Goal: Communication & Community: Participate in discussion

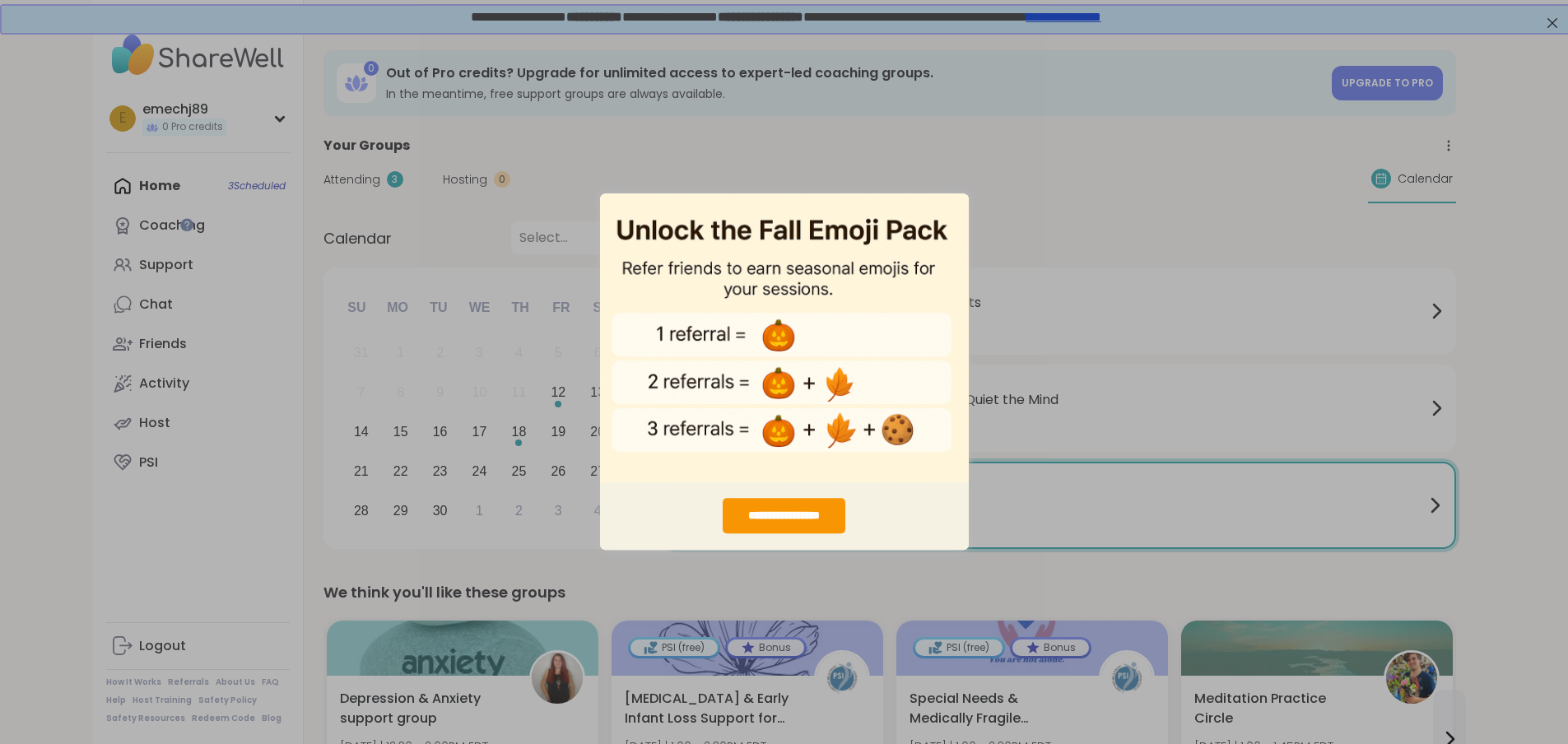
click at [1427, 269] on div "**********" at bounding box center [784, 372] width 1568 height 744
click at [1492, 102] on div "**********" at bounding box center [784, 372] width 1568 height 744
click at [983, 254] on div "**********" at bounding box center [784, 372] width 1568 height 744
click at [1003, 232] on div "**********" at bounding box center [784, 372] width 1568 height 744
click at [1555, 27] on div "**********" at bounding box center [784, 372] width 1568 height 744
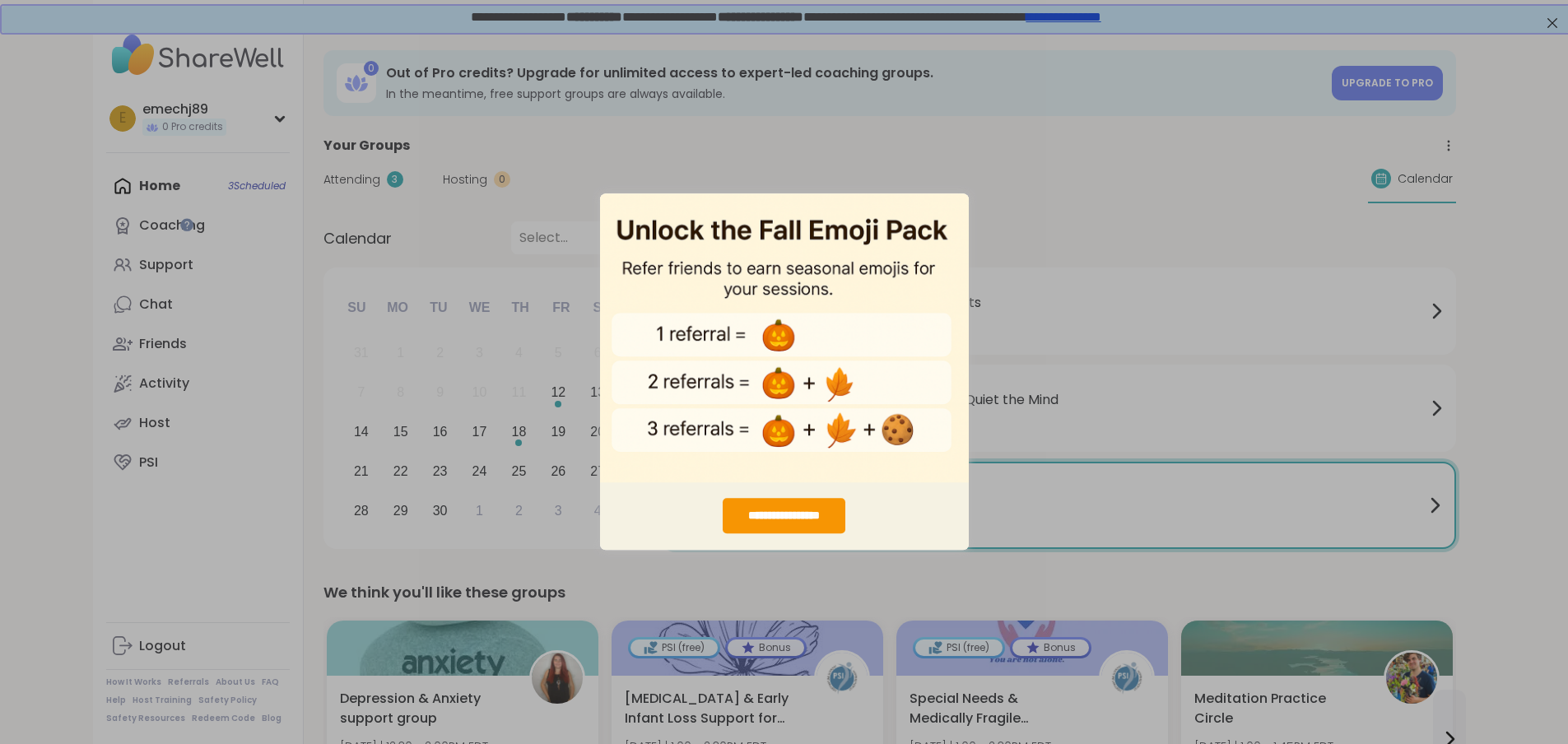
click at [1552, 20] on div "**********" at bounding box center [784, 372] width 1568 height 744
click at [964, 353] on img "entering modal" at bounding box center [784, 338] width 369 height 290
click at [389, 459] on div "**********" at bounding box center [784, 372] width 1568 height 744
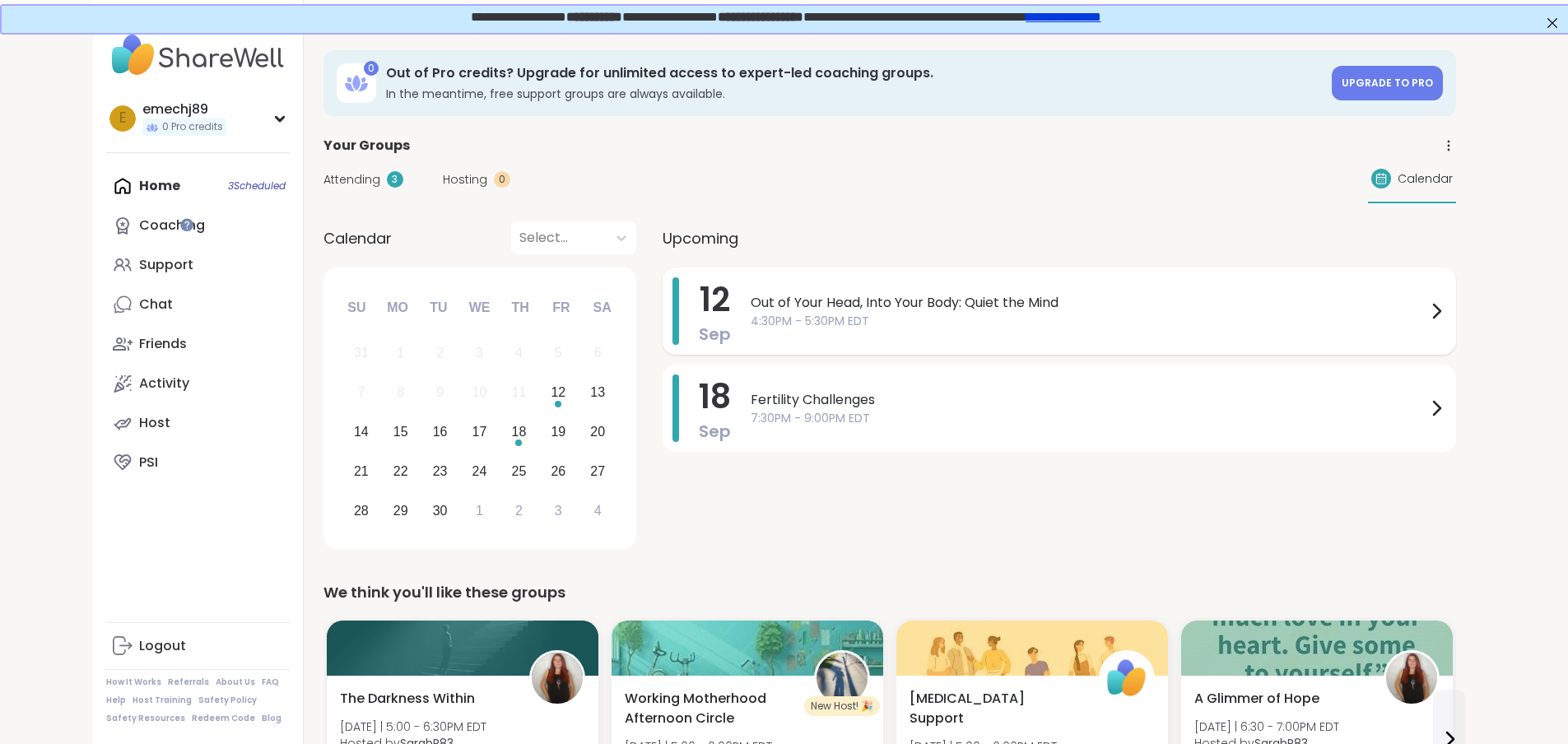
click at [1001, 320] on span "4:30PM - 5:30PM EDT" at bounding box center [1088, 322] width 676 height 18
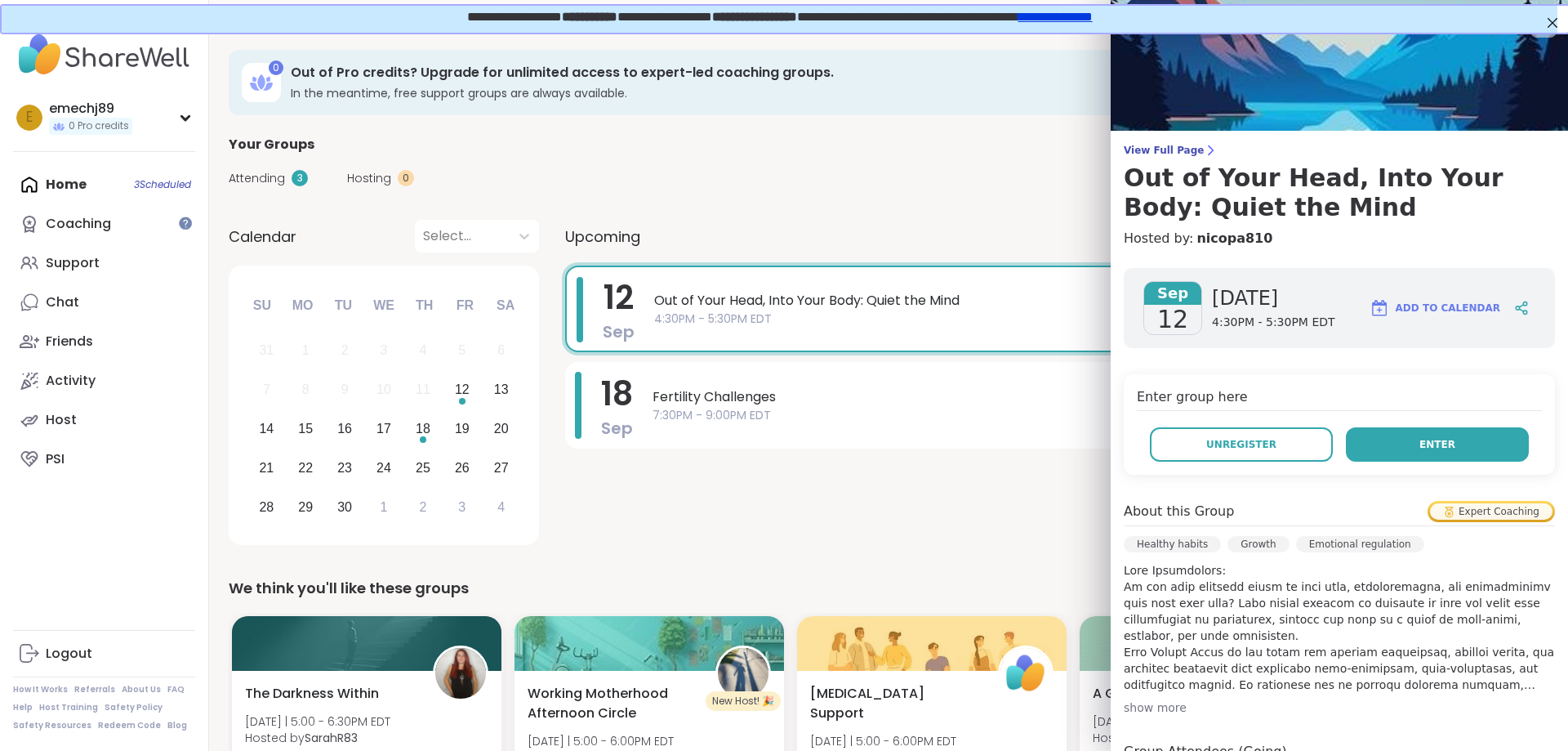
click at [1419, 445] on span "Enter" at bounding box center [1436, 444] width 36 height 15
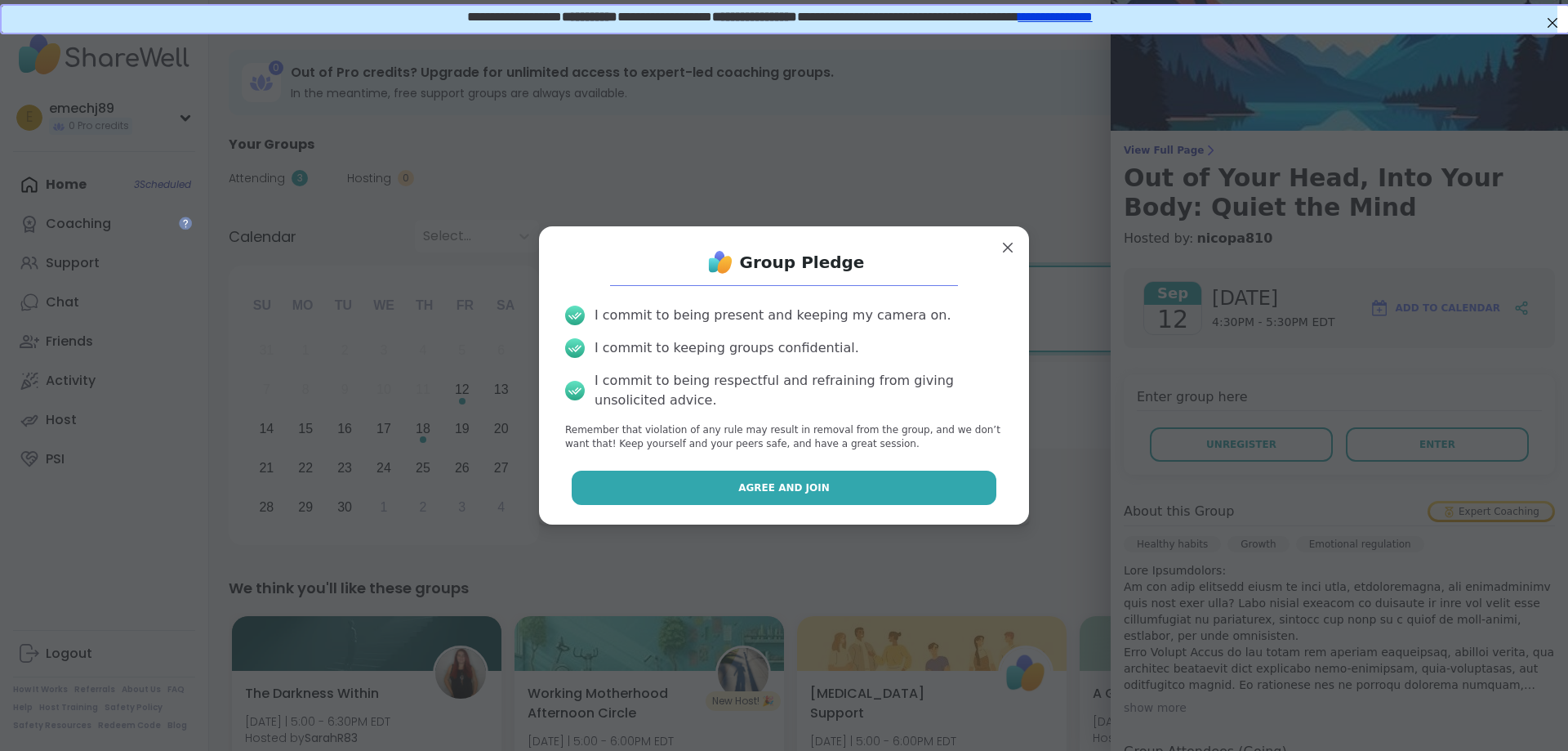
click at [749, 491] on span "Agree and Join" at bounding box center [784, 488] width 91 height 15
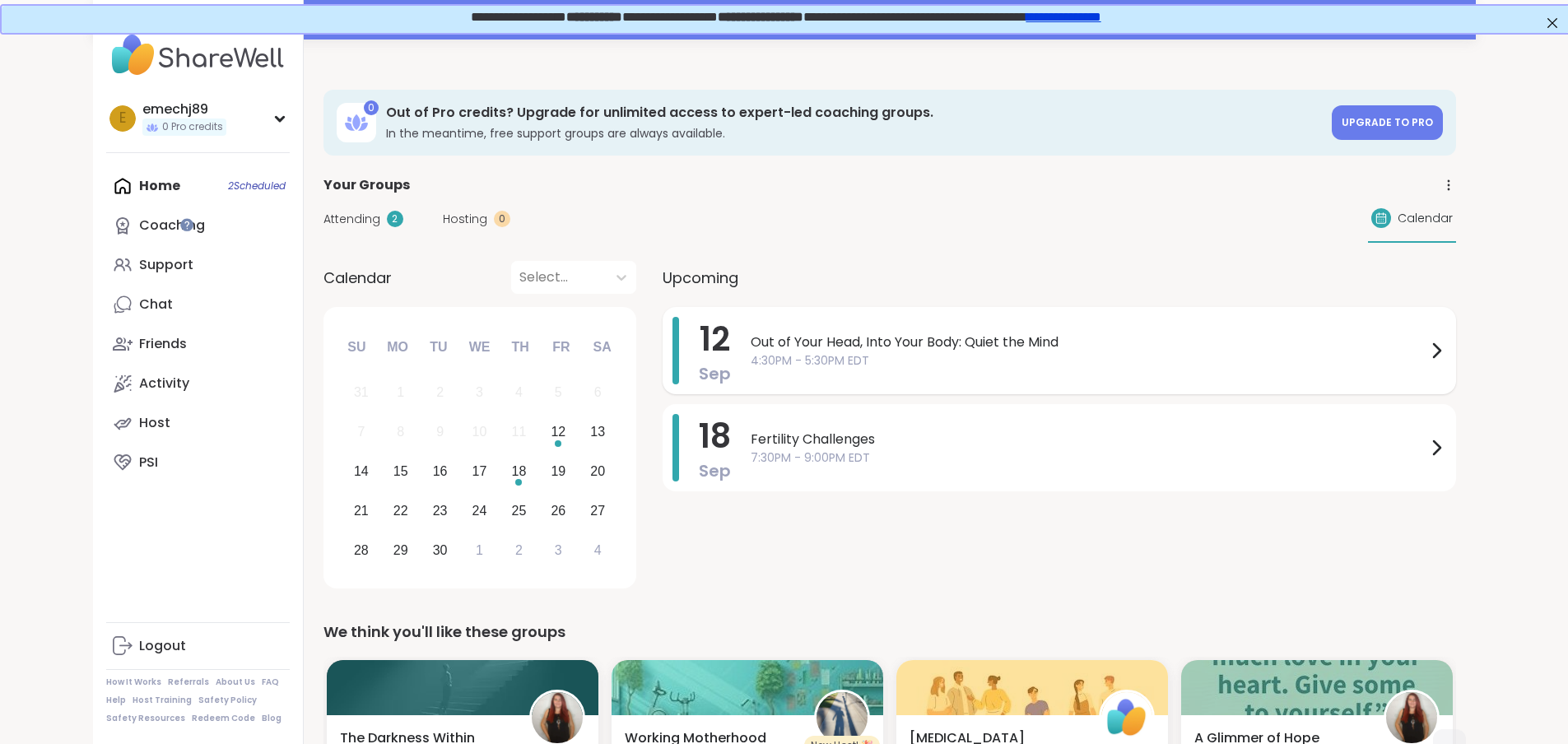
click at [1202, 341] on span "Out of Your Head, Into Your Body: Quiet the Mind" at bounding box center [1088, 342] width 676 height 19
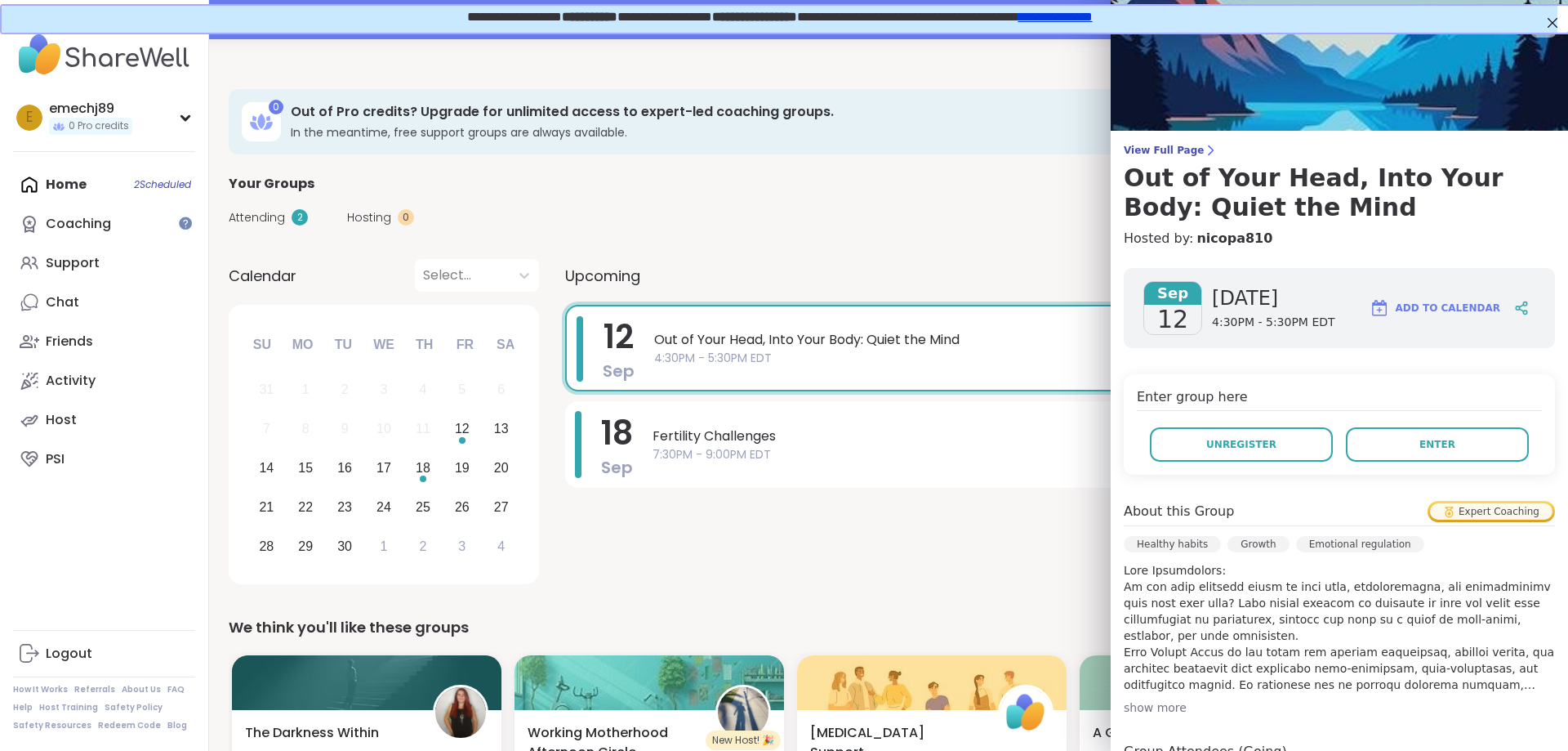
click at [1185, 345] on div "[DATE] [DATE] 4:30PM - 5:30PM EDT Add to Calendar" at bounding box center [1339, 307] width 431 height 80
click at [1421, 445] on span "Enter" at bounding box center [1436, 444] width 36 height 15
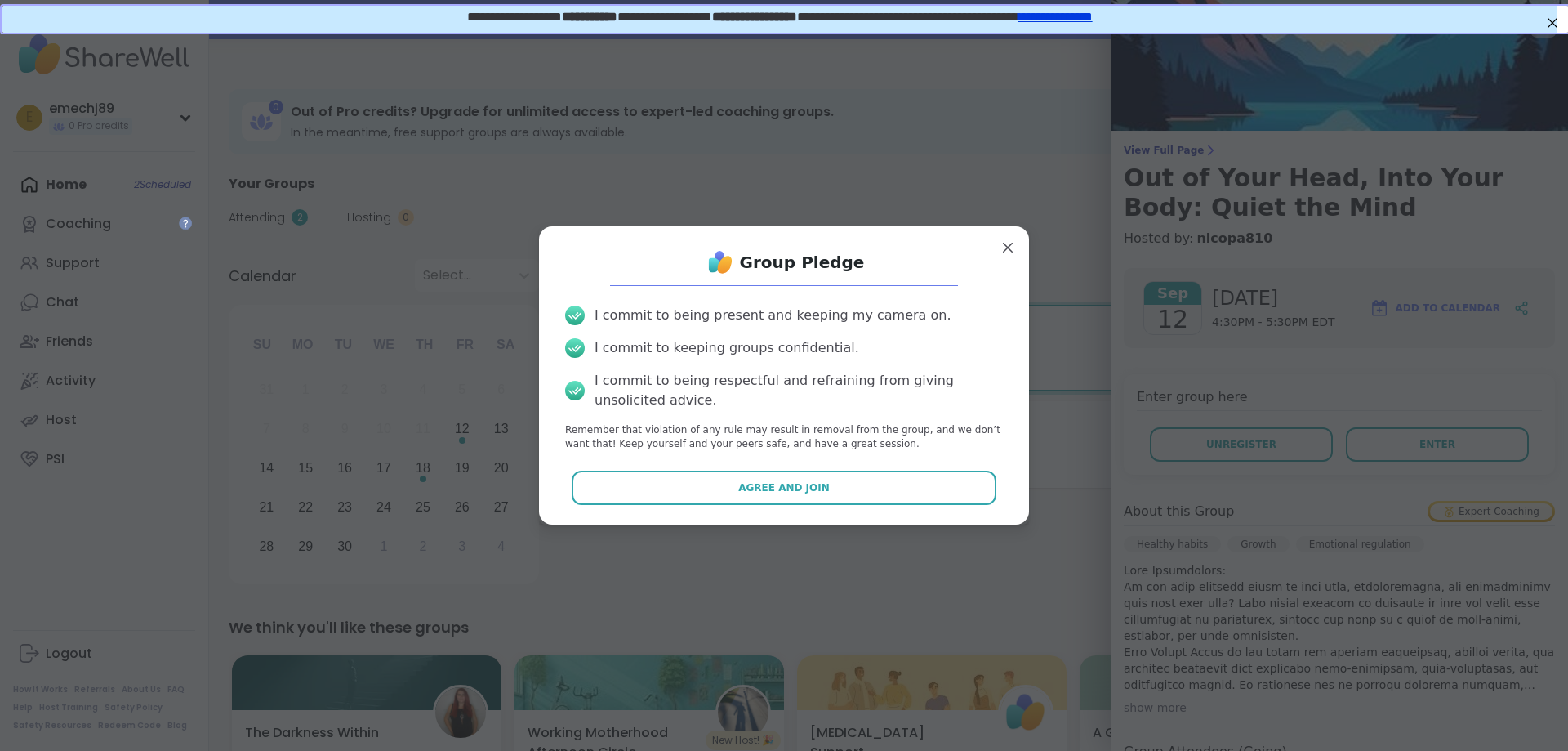
click at [814, 485] on button "Agree and Join" at bounding box center [784, 487] width 425 height 34
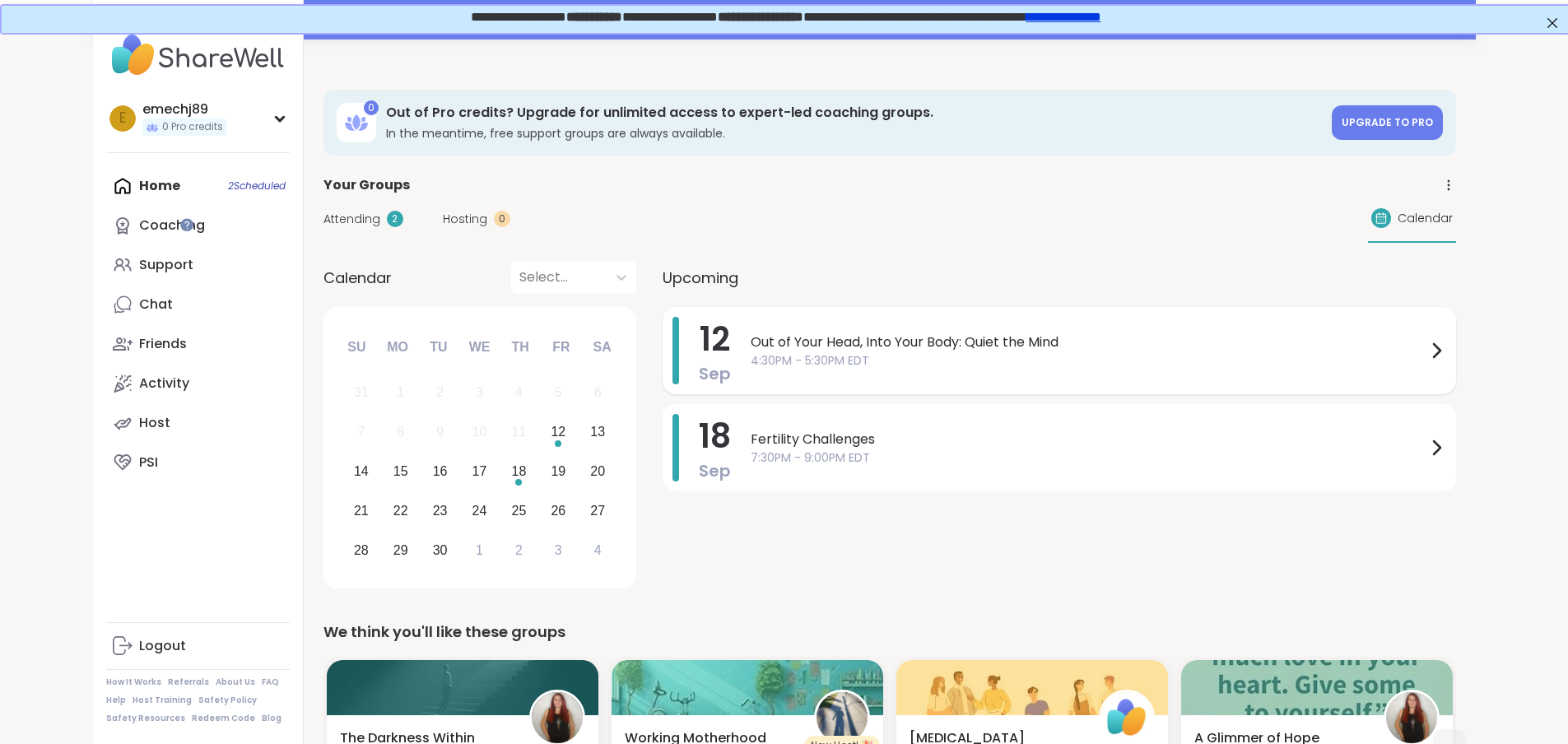
click at [1031, 376] on div "Out of Your Head, Into Your Body: Quiet the Mind 4:30PM - 5:30PM EDT" at bounding box center [1098, 351] width 696 height 67
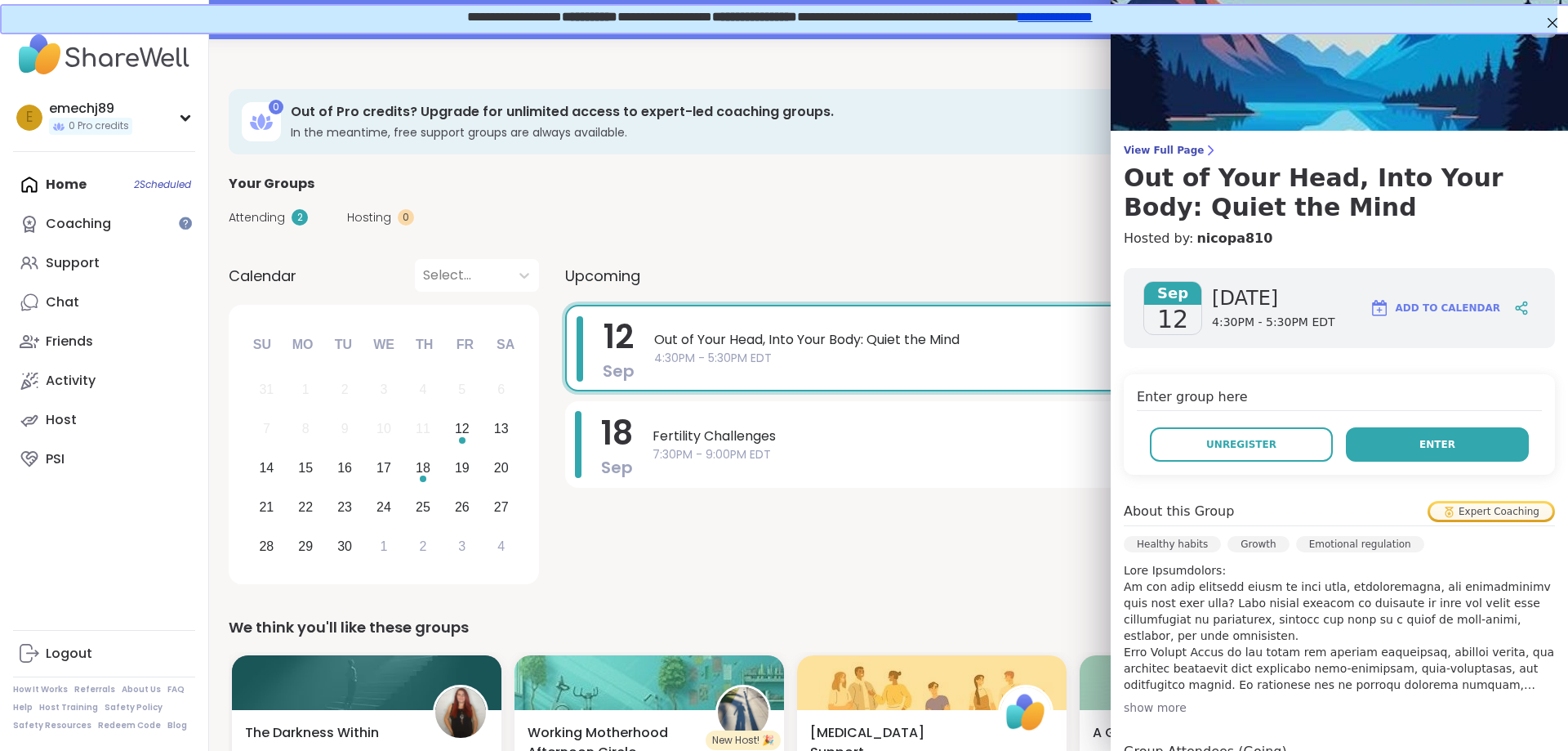
click at [1436, 442] on button "Enter" at bounding box center [1437, 444] width 183 height 34
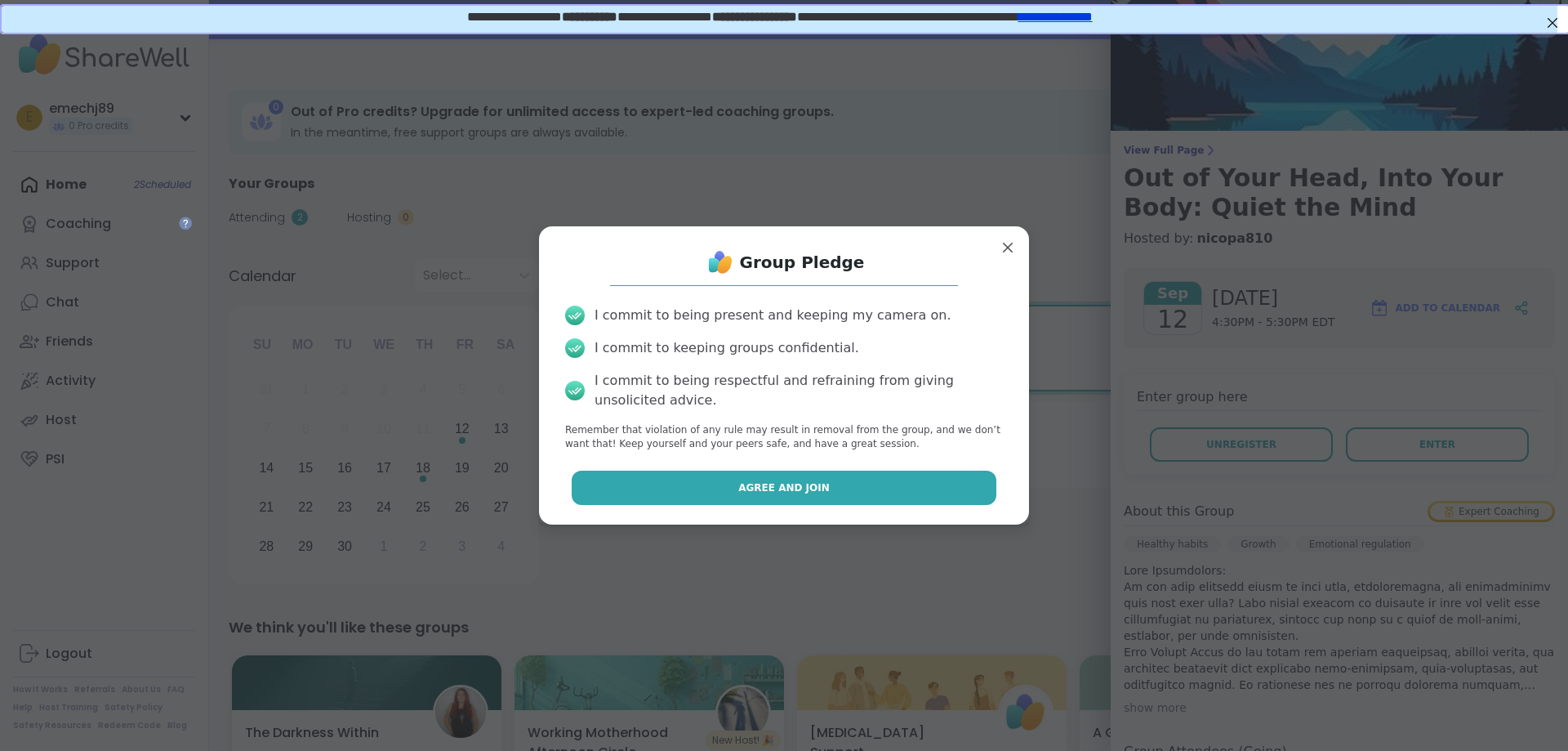
click at [738, 490] on span "Agree and Join" at bounding box center [784, 488] width 91 height 15
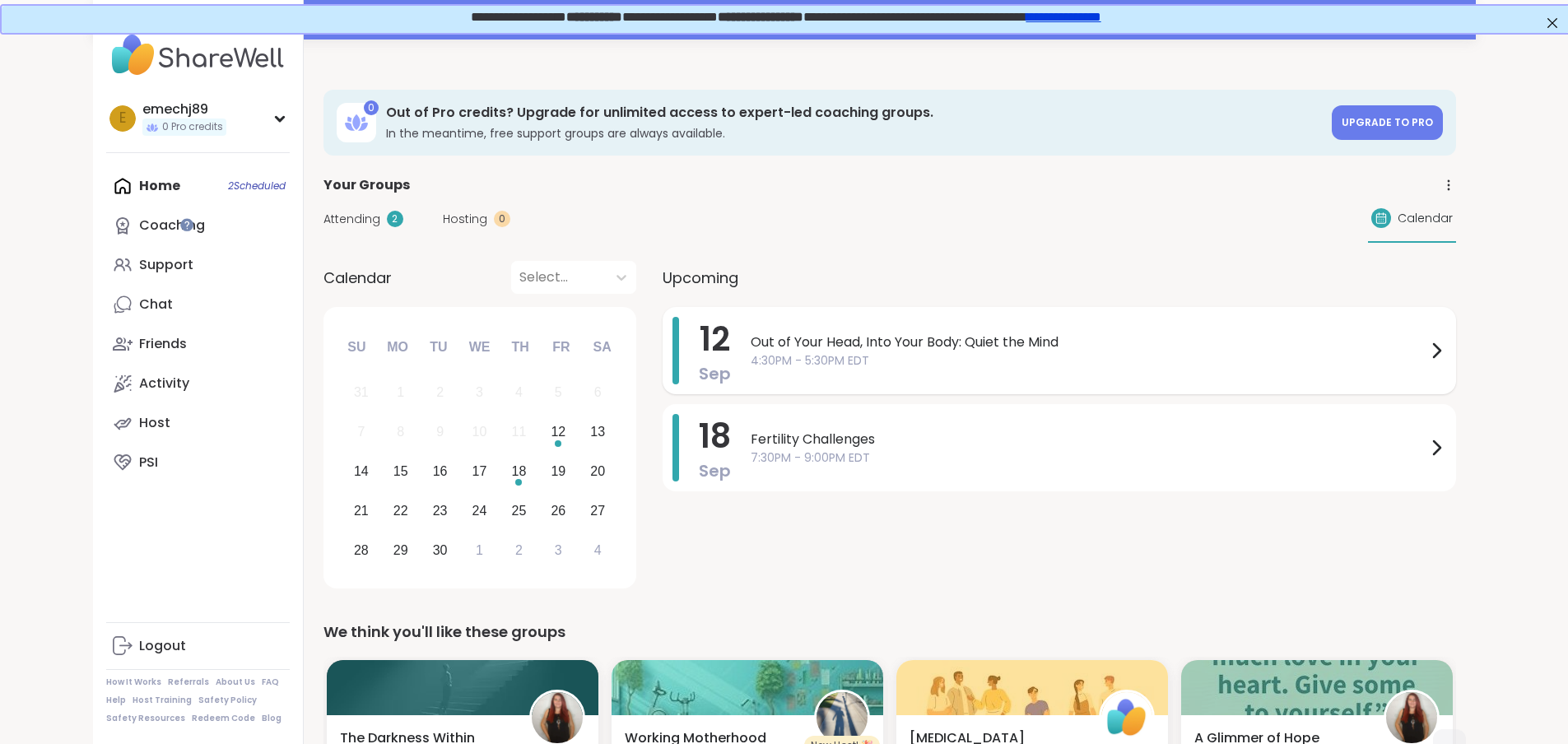
click at [1446, 351] on icon at bounding box center [1436, 351] width 19 height 19
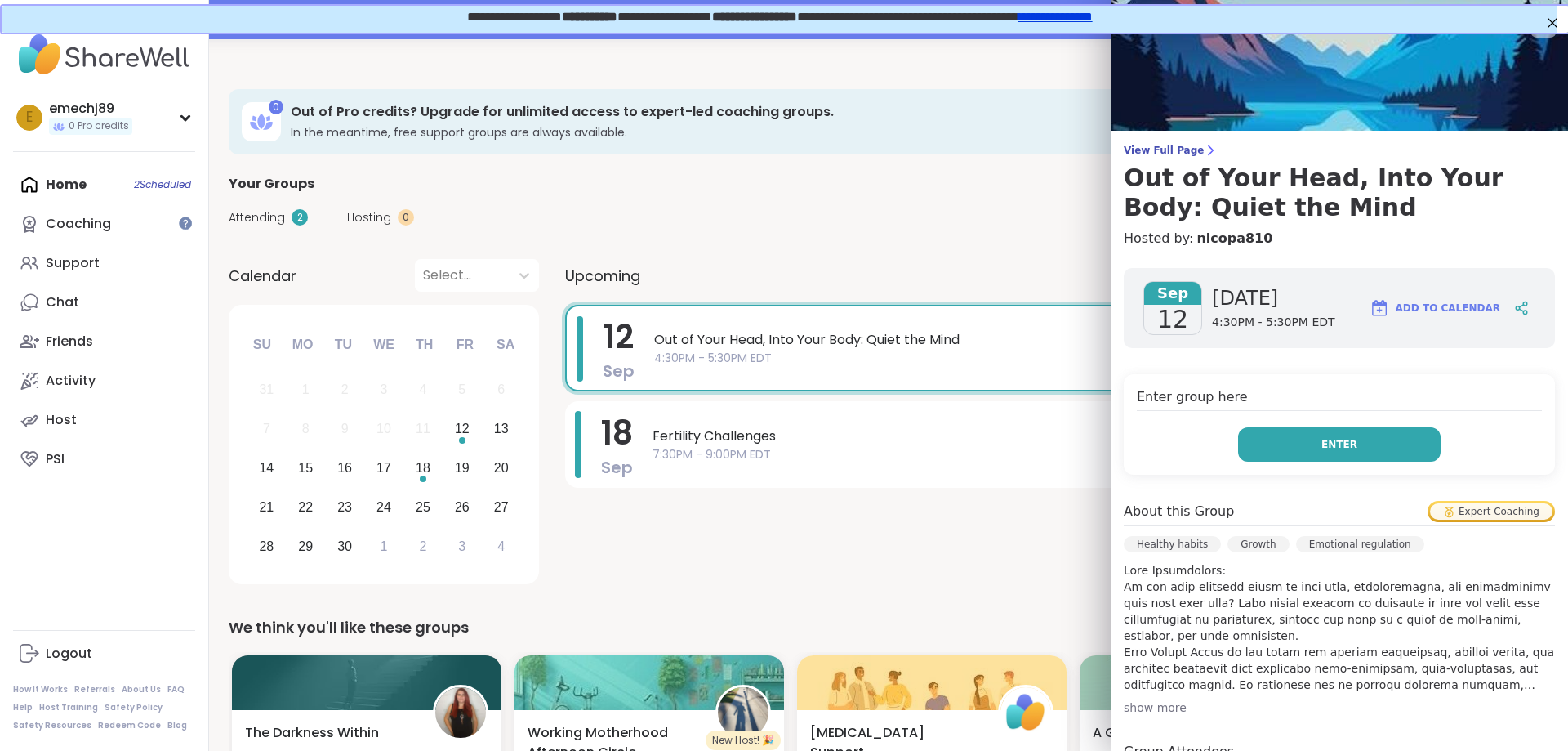
click at [1368, 455] on button "Enter" at bounding box center [1339, 444] width 203 height 34
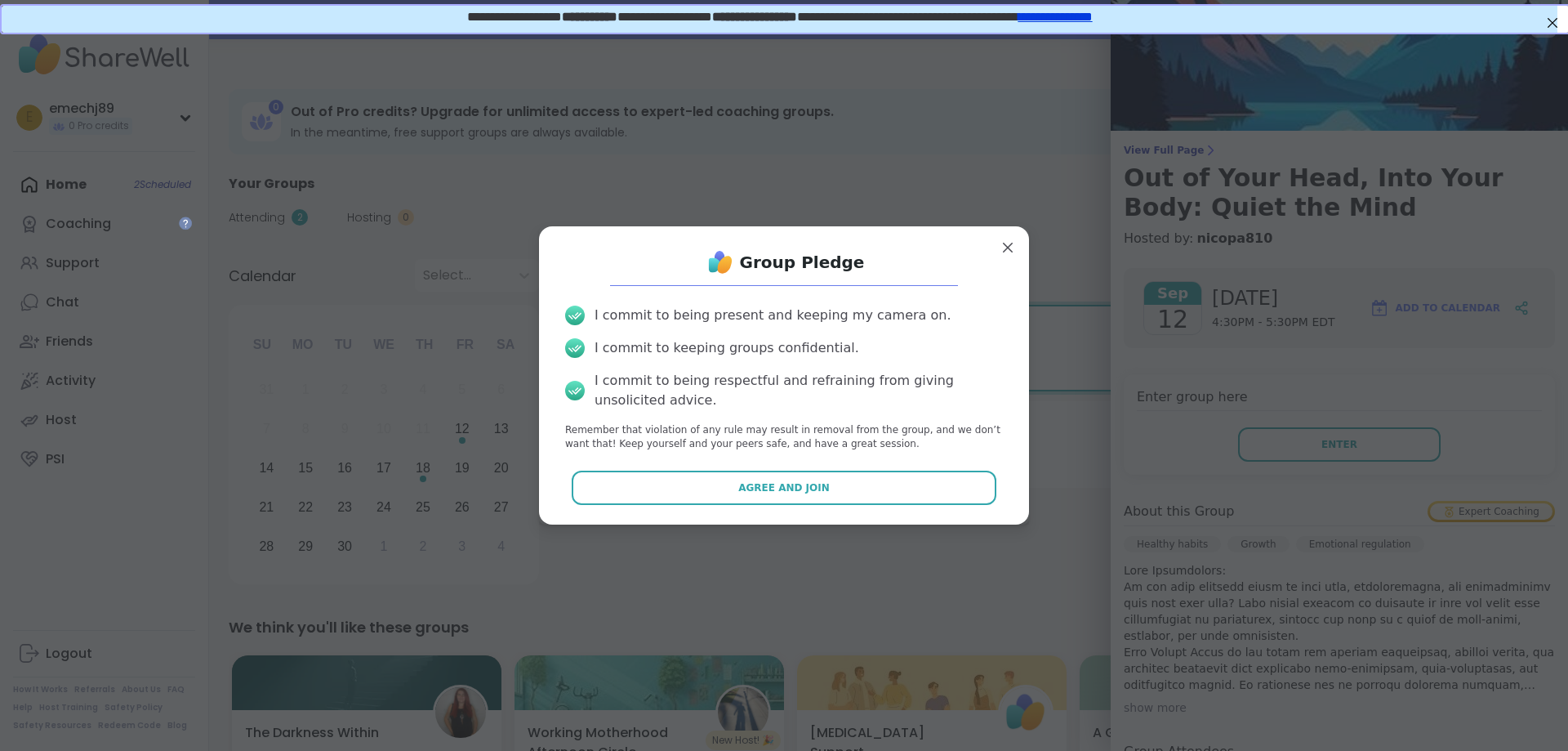
click at [817, 517] on div "Group Pledge I commit to being present and keeping my camera on. I commit to ke…" at bounding box center [784, 375] width 490 height 297
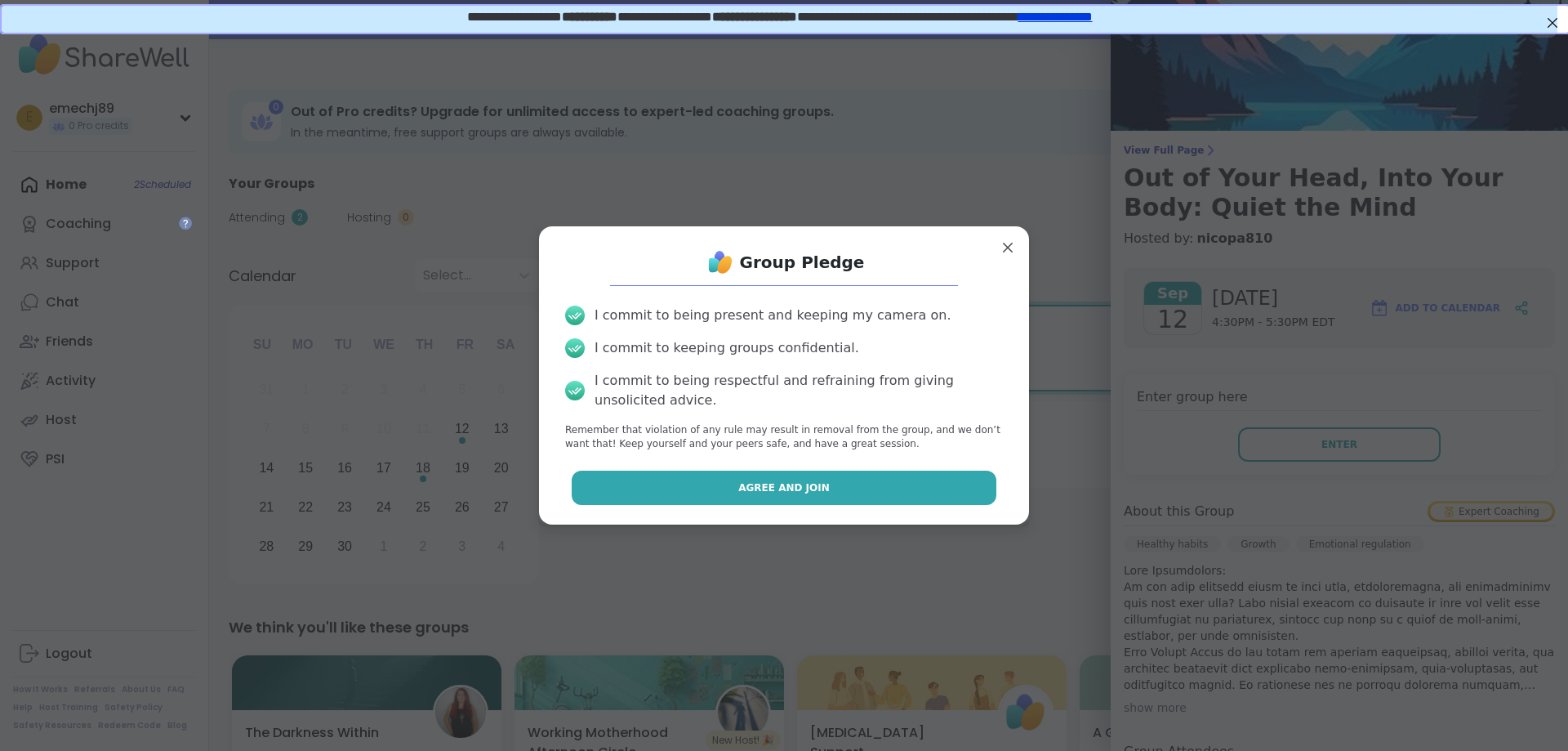
click at [821, 503] on button "Agree and Join" at bounding box center [784, 487] width 425 height 34
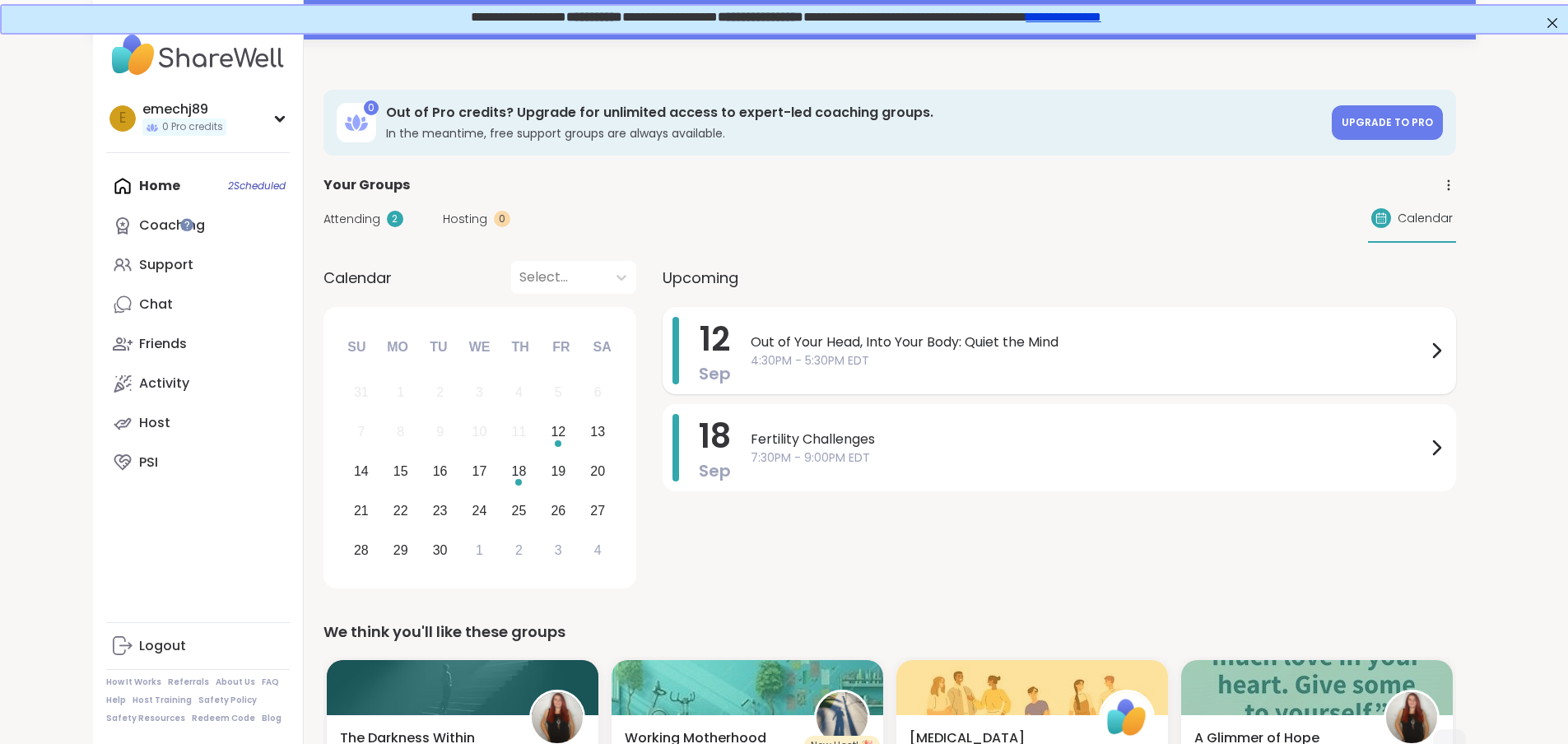
click at [1044, 365] on span "4:30PM - 5:30PM EDT" at bounding box center [1088, 361] width 676 height 18
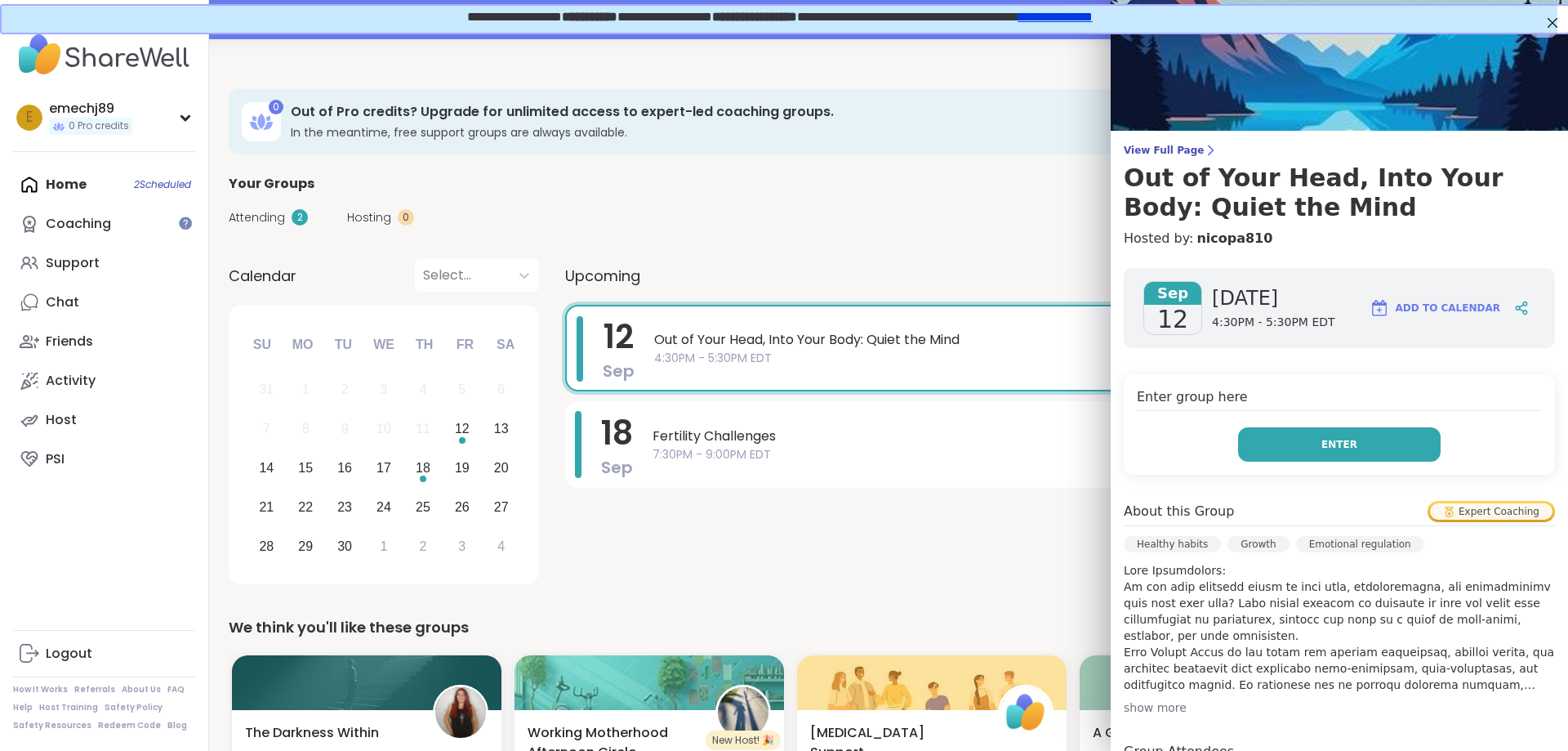
click at [1367, 441] on button "Enter" at bounding box center [1339, 444] width 203 height 34
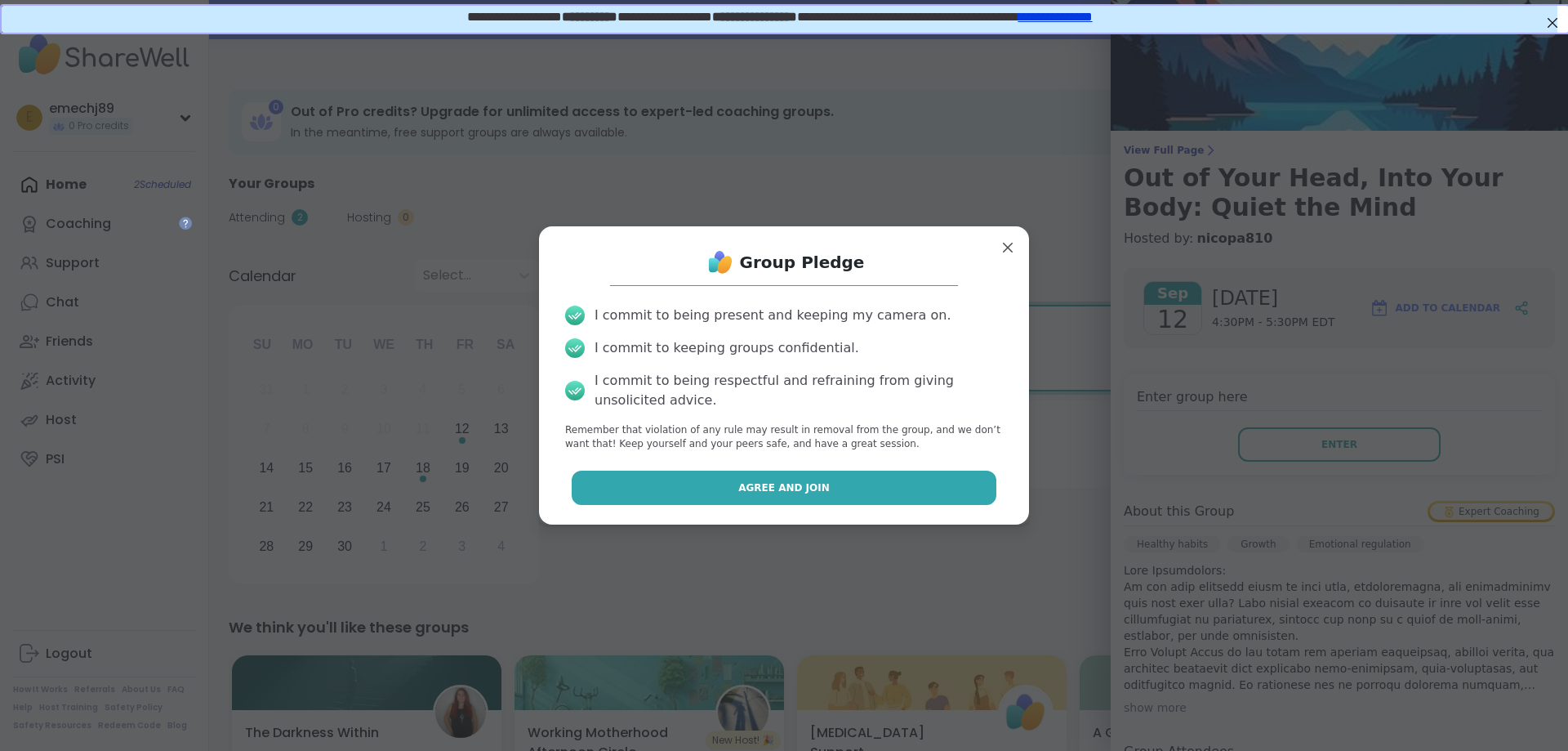
click at [821, 504] on button "Agree and Join" at bounding box center [784, 487] width 425 height 34
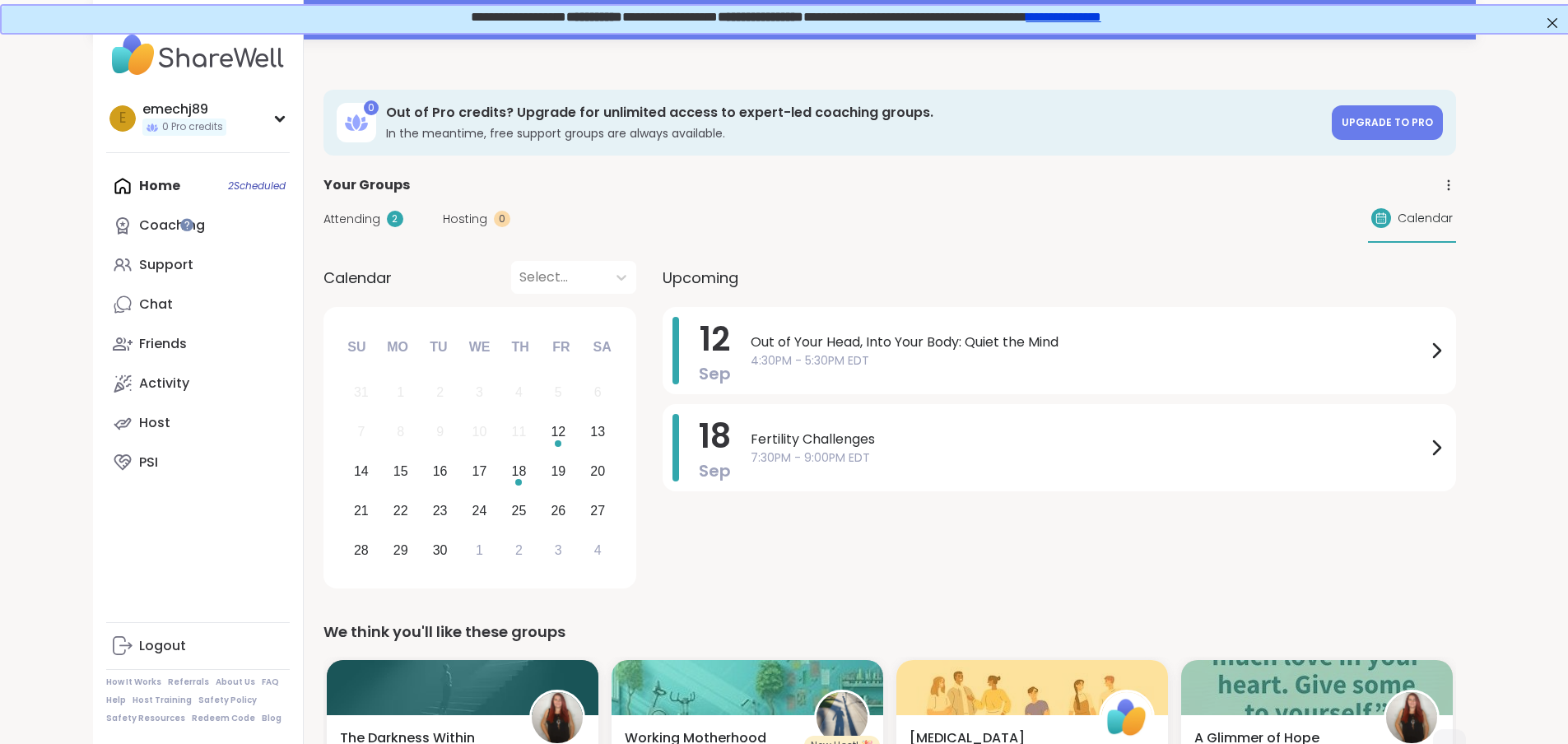
click at [1093, 17] on link "**********" at bounding box center [1062, 15] width 75 height 12
click at [808, 12] on span "**********" at bounding box center [778, 15] width 101 height 12
click at [1077, 16] on link "**********" at bounding box center [1039, 15] width 75 height 12
click at [1167, 347] on span "Out of Your Head, Into Your Body: Quiet the Mind" at bounding box center [1088, 342] width 676 height 19
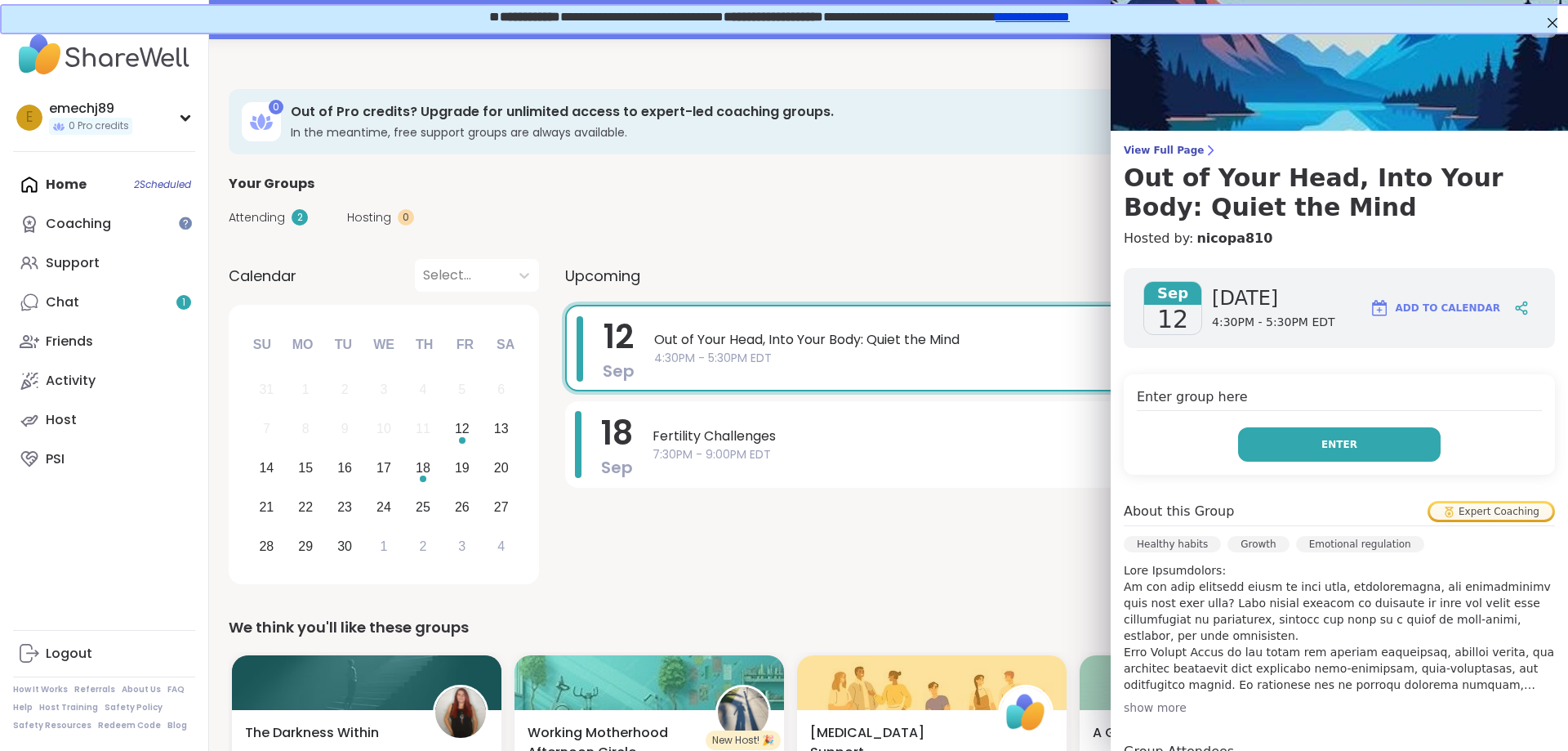
click at [1345, 443] on button "Enter" at bounding box center [1339, 444] width 203 height 34
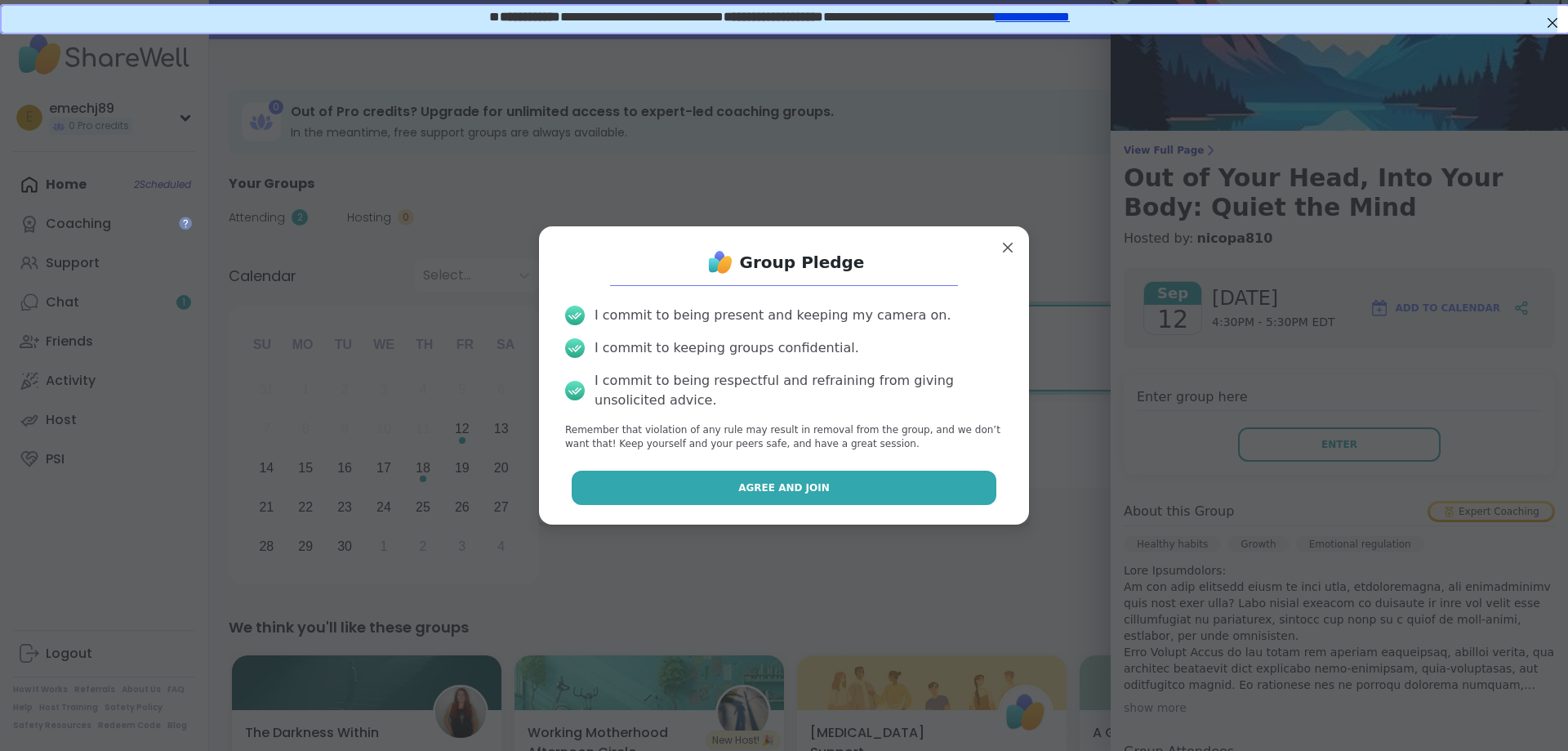
click at [830, 482] on button "Agree and Join" at bounding box center [784, 487] width 425 height 34
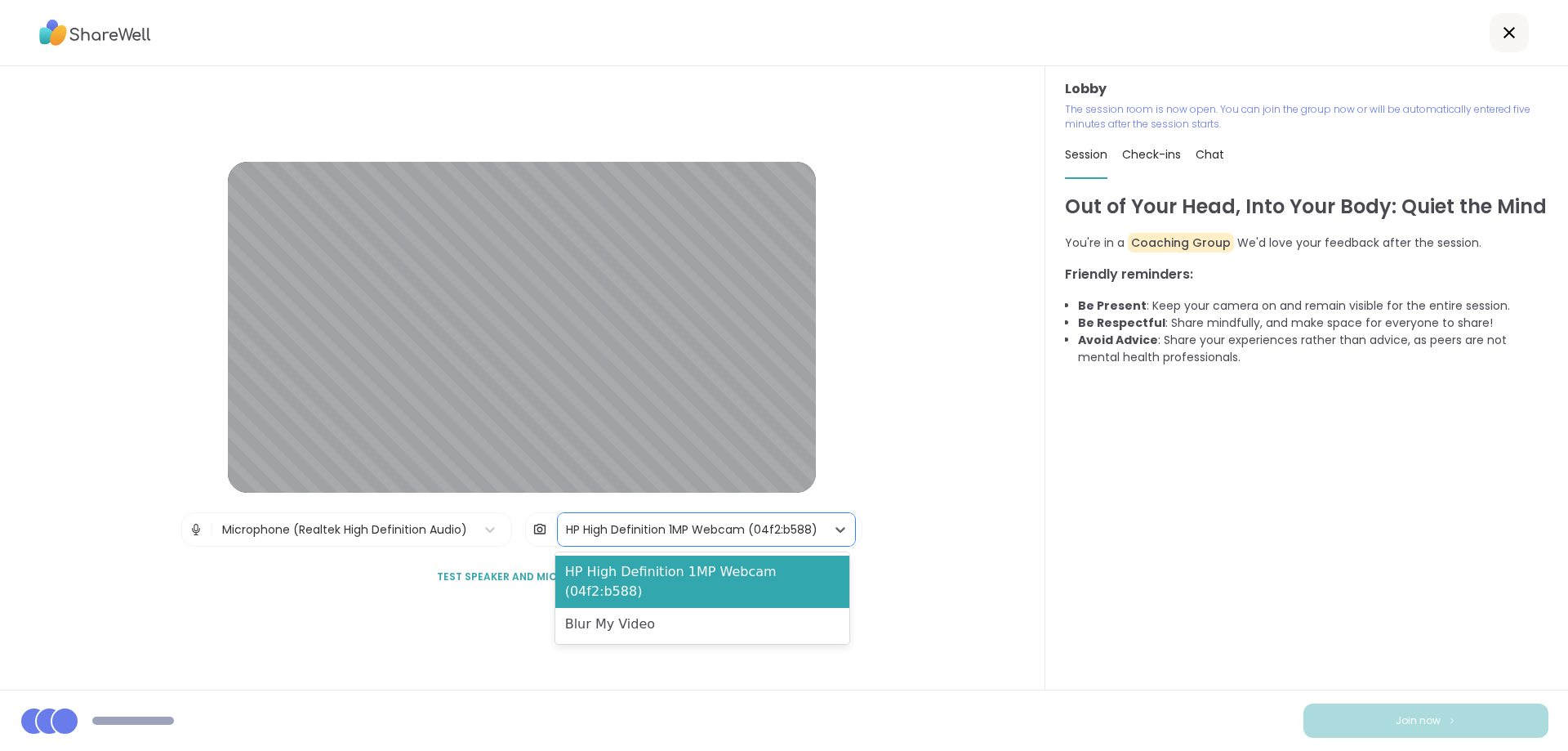
click at [695, 528] on div "HP High Definition 1MP Webcam (04f2:b588)" at bounding box center [691, 530] width 252 height 18
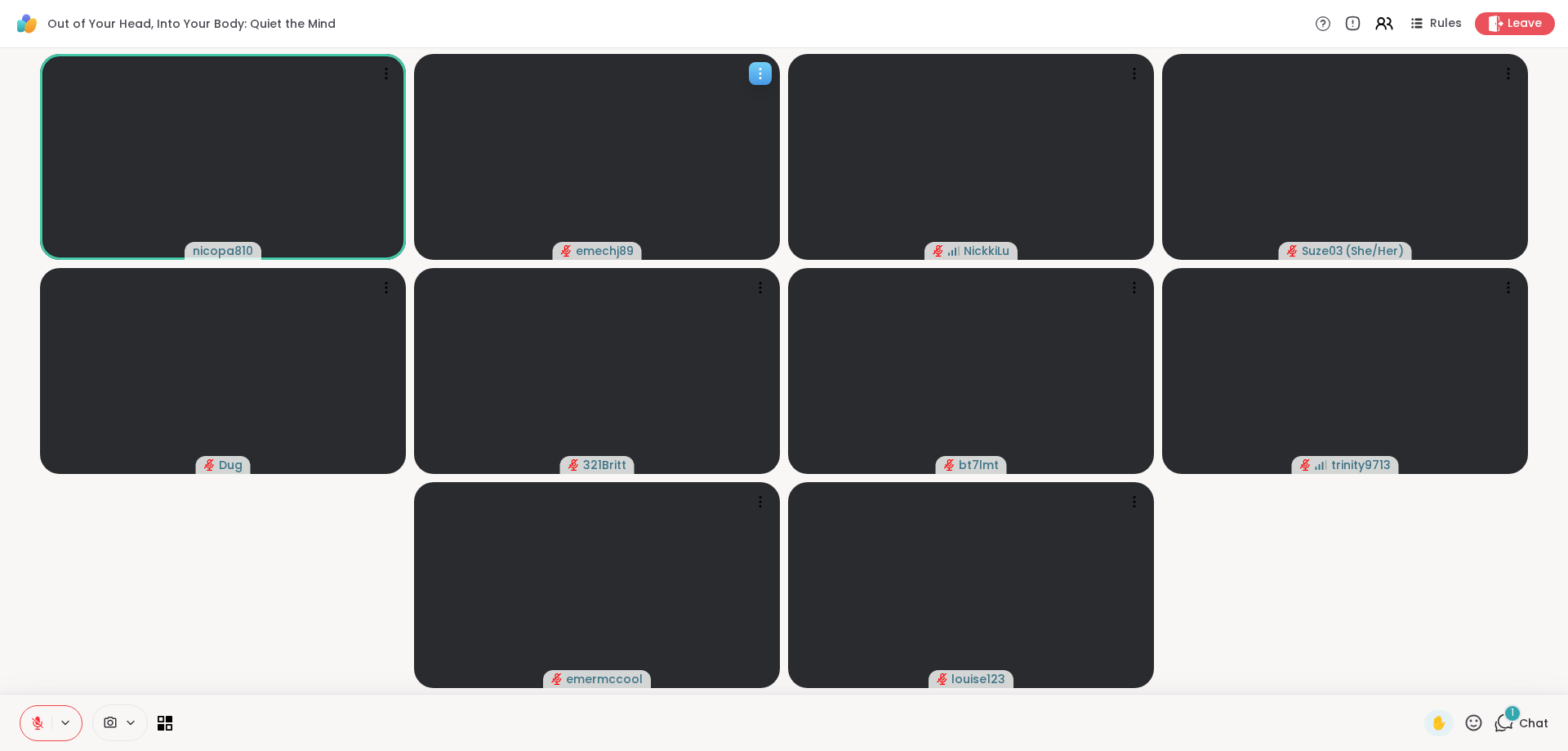
click at [759, 63] on div at bounding box center [760, 74] width 23 height 23
click at [590, 189] on video at bounding box center [596, 156] width 366 height 206
click at [609, 247] on span "emechj89" at bounding box center [604, 251] width 58 height 17
click at [559, 161] on video at bounding box center [596, 156] width 366 height 206
click at [559, 160] on video at bounding box center [596, 156] width 366 height 206
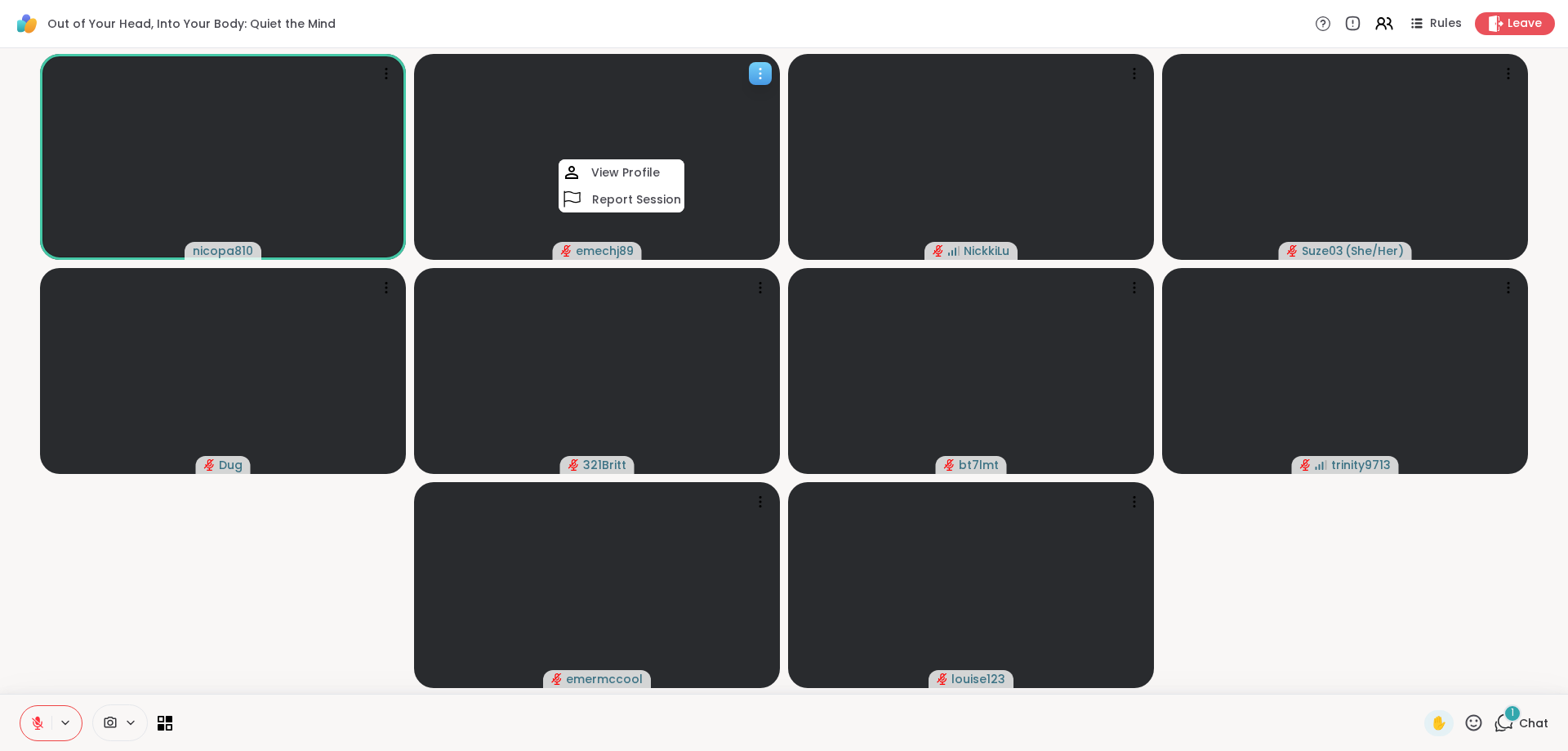
click at [559, 160] on video at bounding box center [596, 156] width 366 height 206
click at [137, 725] on span at bounding box center [136, 723] width 23 height 14
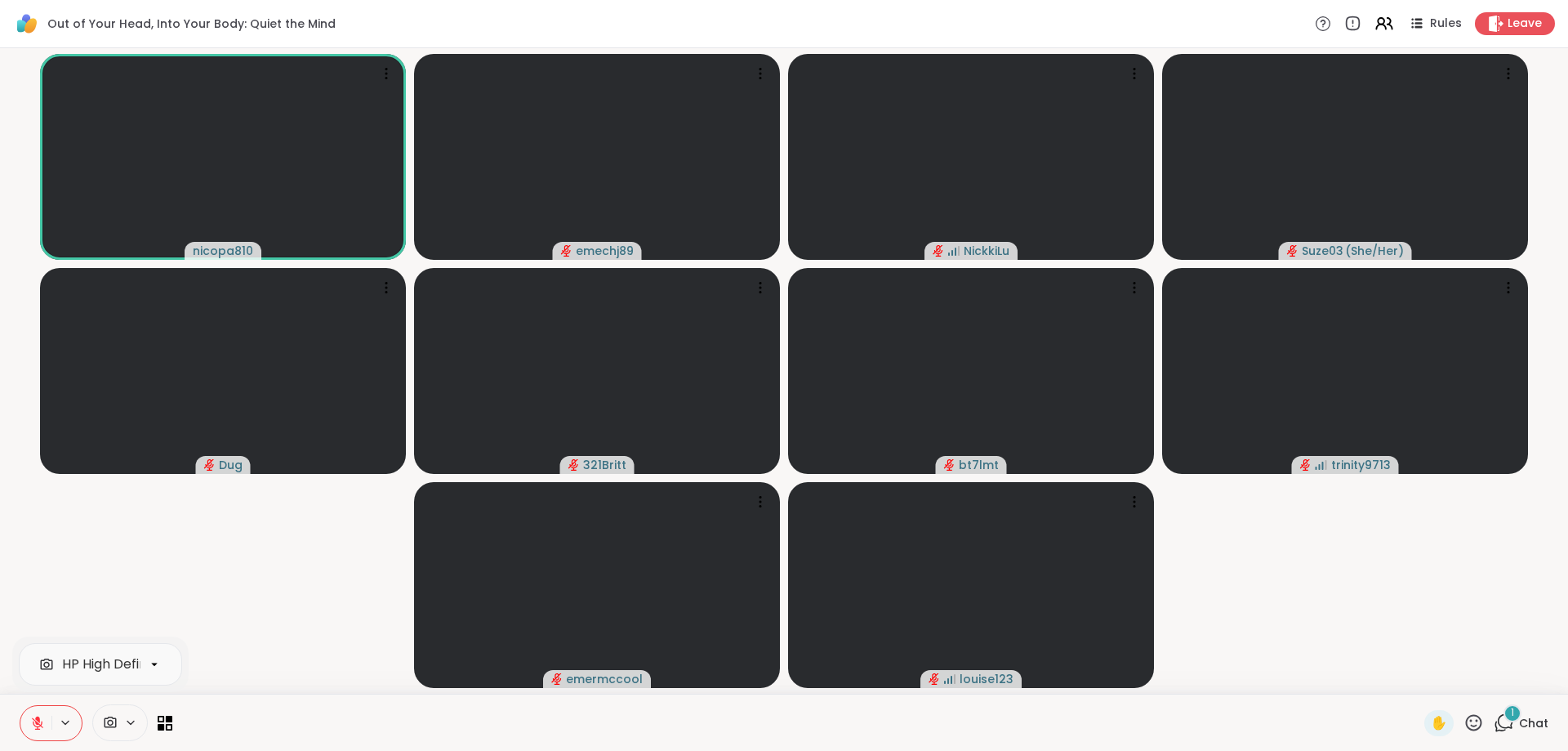
scroll to position [0, 100]
click at [157, 659] on icon at bounding box center [154, 664] width 15 height 15
click at [137, 618] on div "Blur My Video" at bounding box center [100, 616] width 136 height 19
click at [154, 669] on icon at bounding box center [154, 664] width 15 height 15
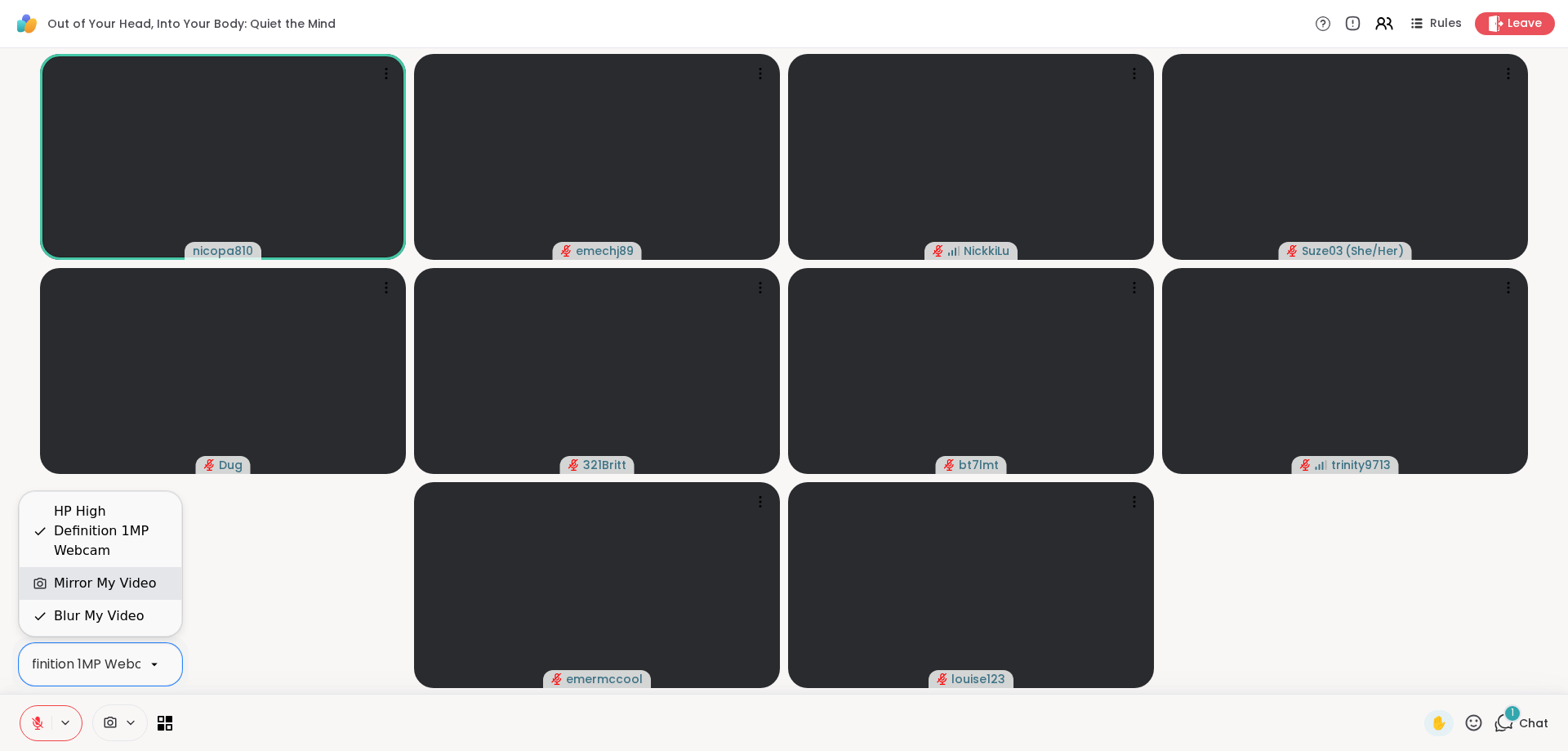
click at [122, 582] on div "Mirror My Video" at bounding box center [104, 583] width 102 height 19
click at [155, 663] on icon at bounding box center [153, 665] width 6 height 4
click at [133, 533] on div "HP High Definition 1MP Webcam" at bounding box center [110, 531] width 114 height 59
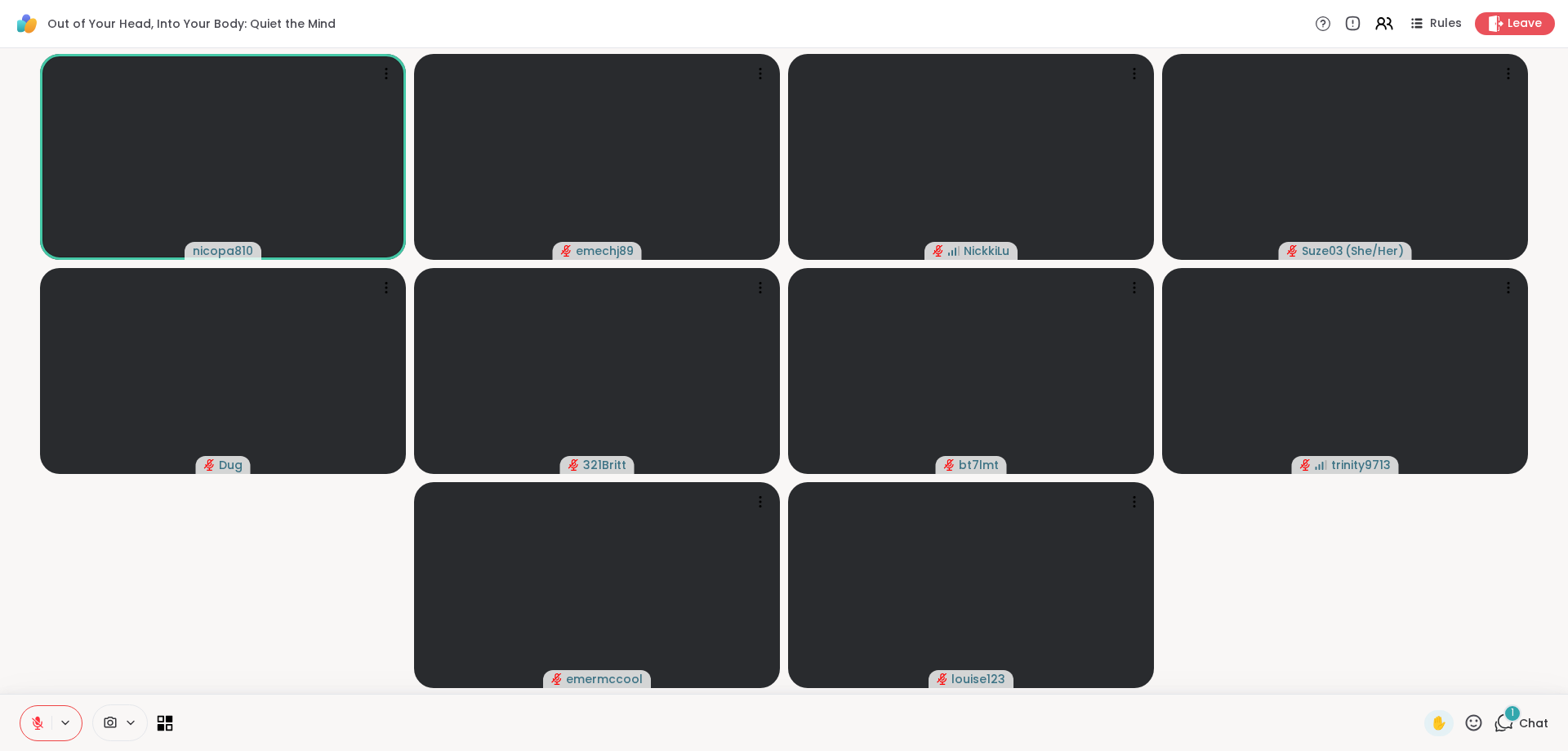
click at [170, 730] on icon at bounding box center [169, 726] width 7 height 7
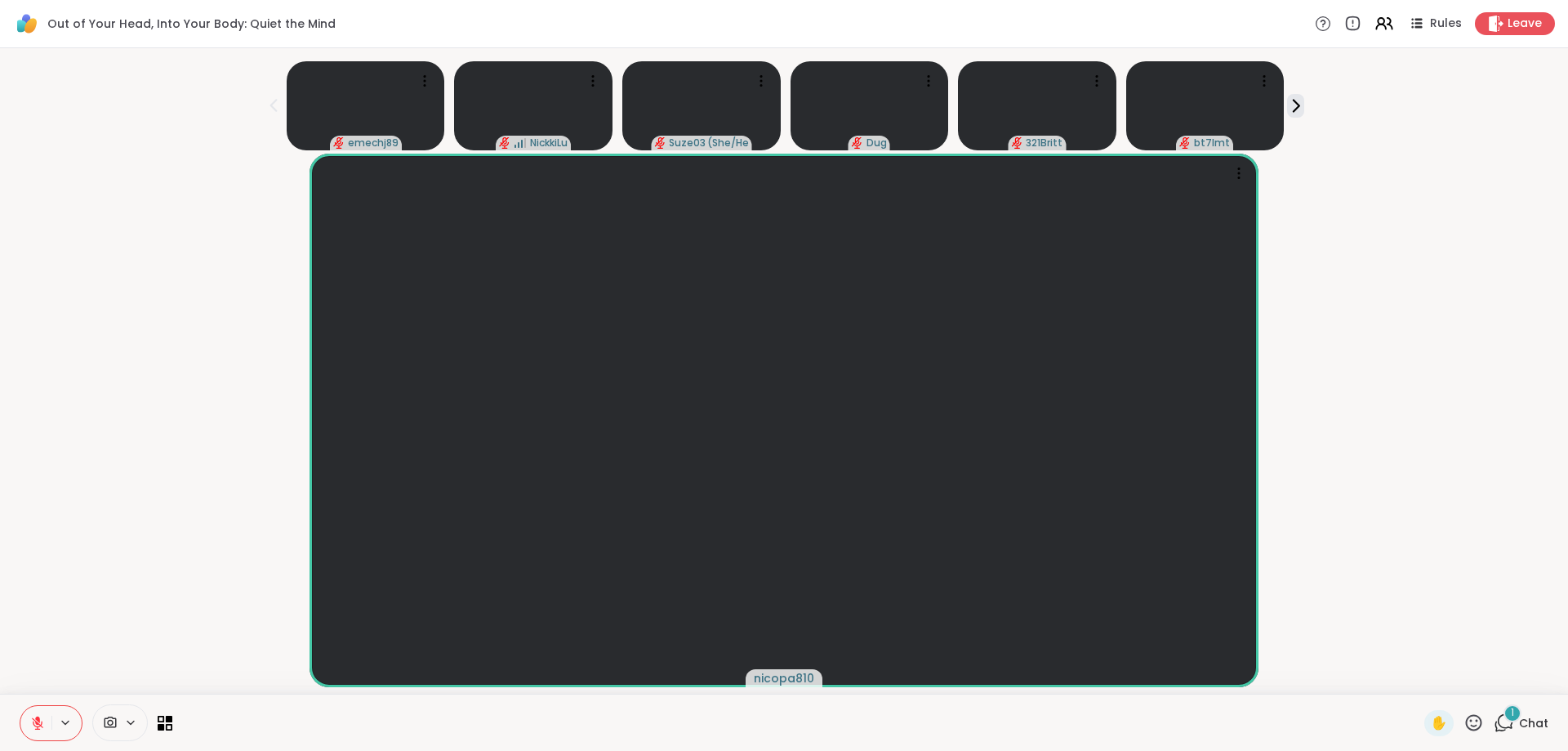
click at [1503, 719] on div "1" at bounding box center [1512, 713] width 18 height 18
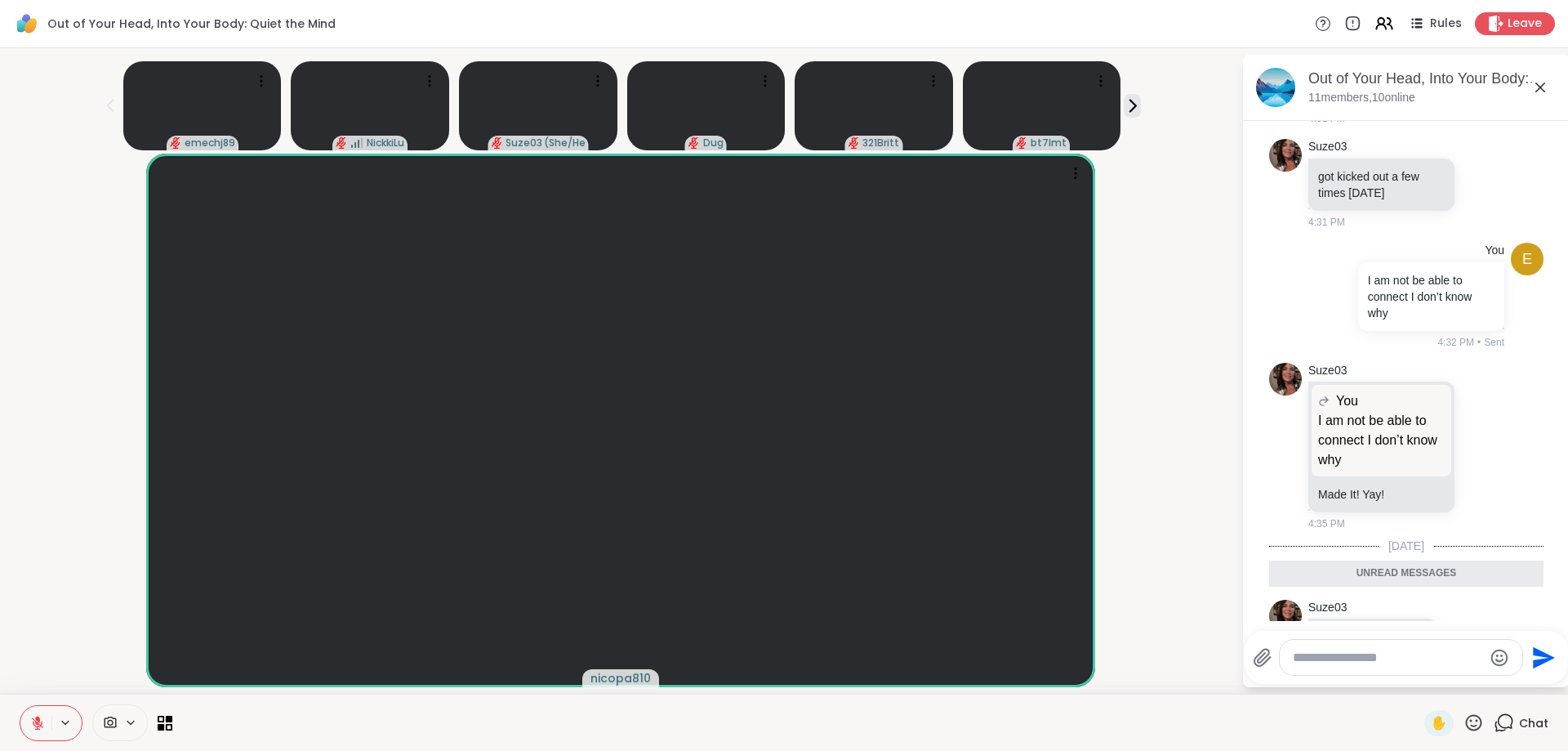
scroll to position [150, 0]
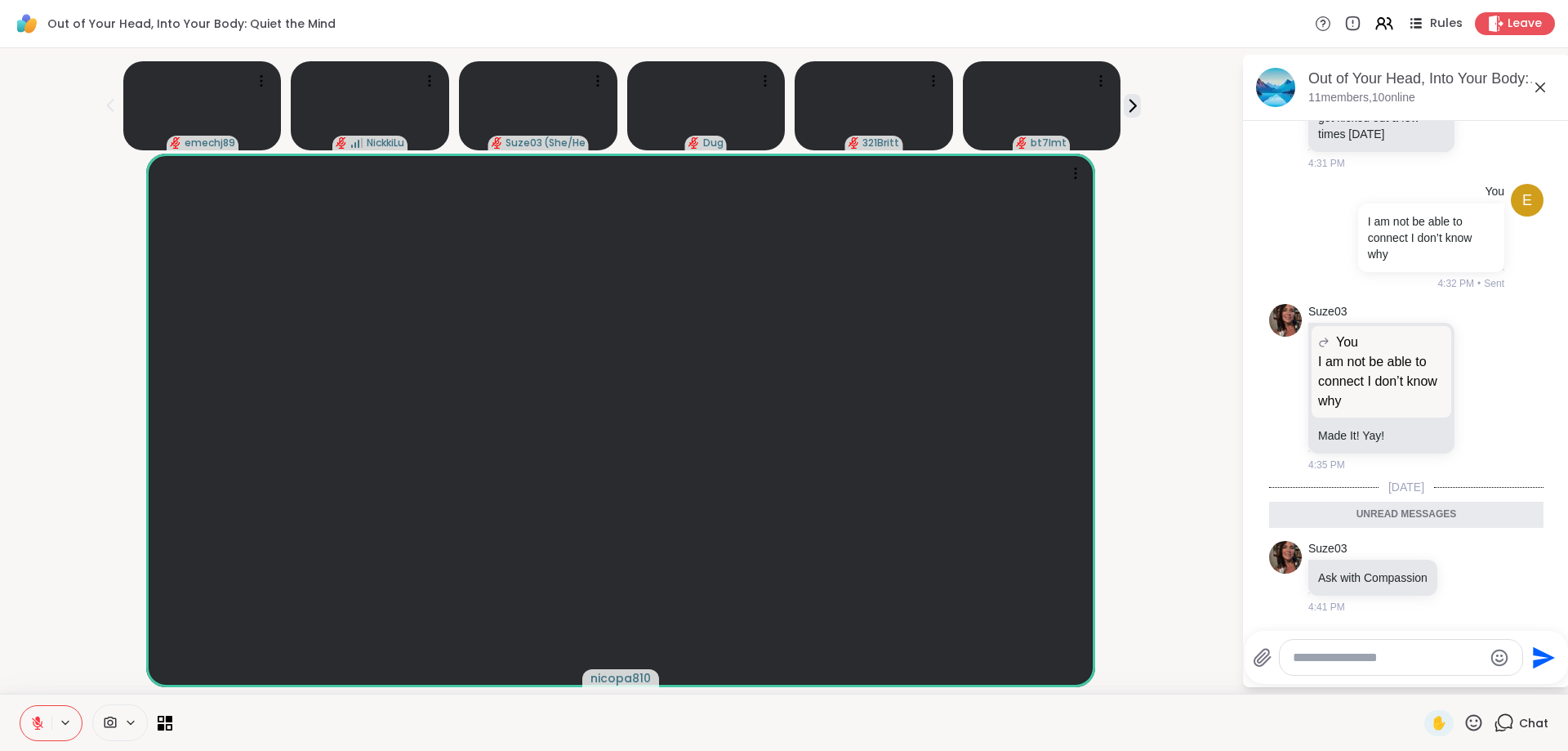
click at [1407, 25] on icon at bounding box center [1415, 23] width 20 height 20
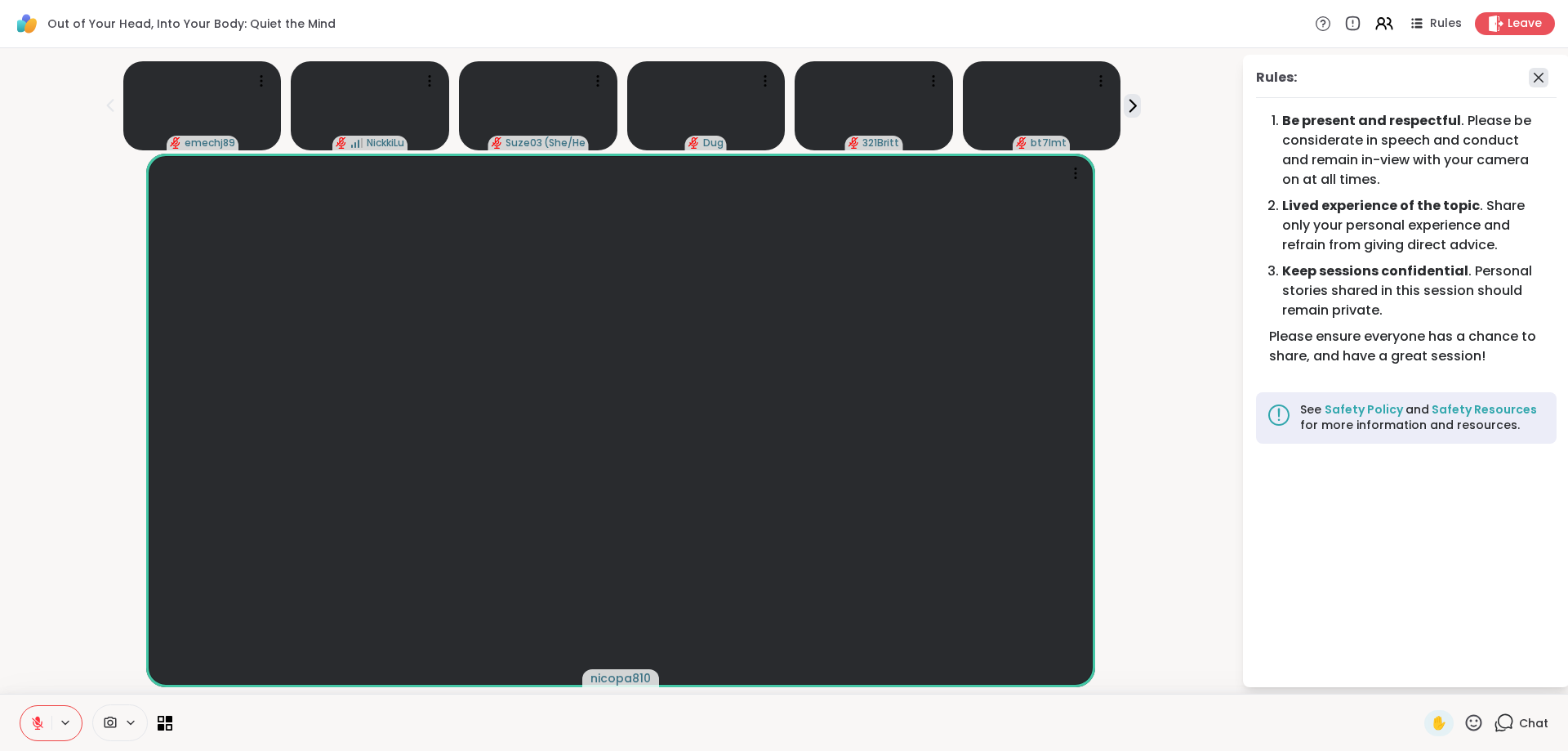
click at [1531, 72] on icon at bounding box center [1538, 77] width 19 height 19
